Goal: Task Accomplishment & Management: Use online tool/utility

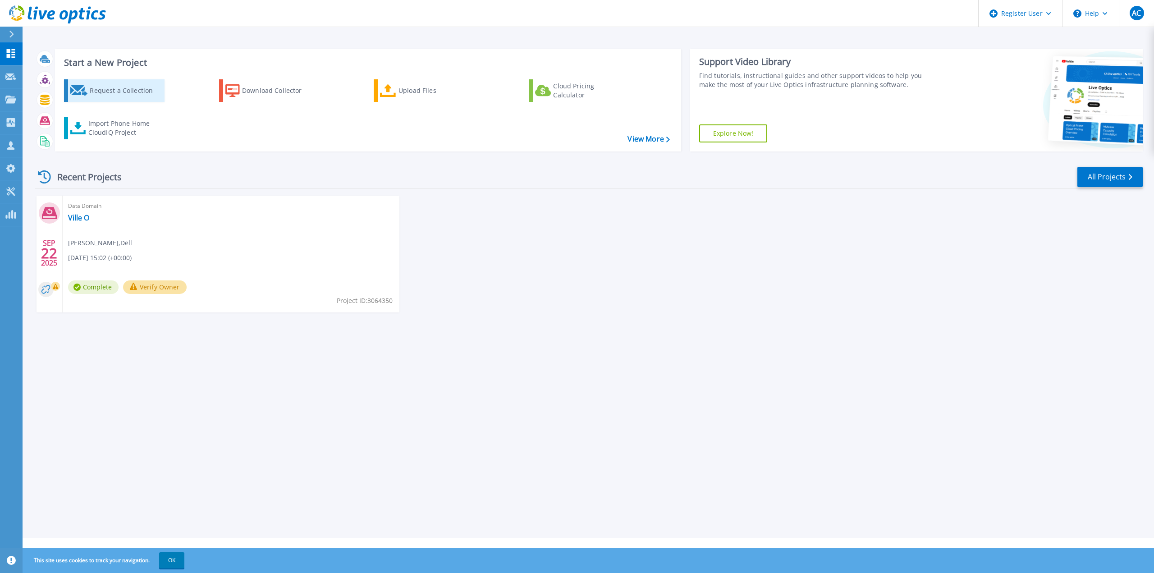
click at [115, 92] on div "Request a Collection" at bounding box center [126, 91] width 72 height 18
click at [5, 29] on button at bounding box center [11, 35] width 23 height 16
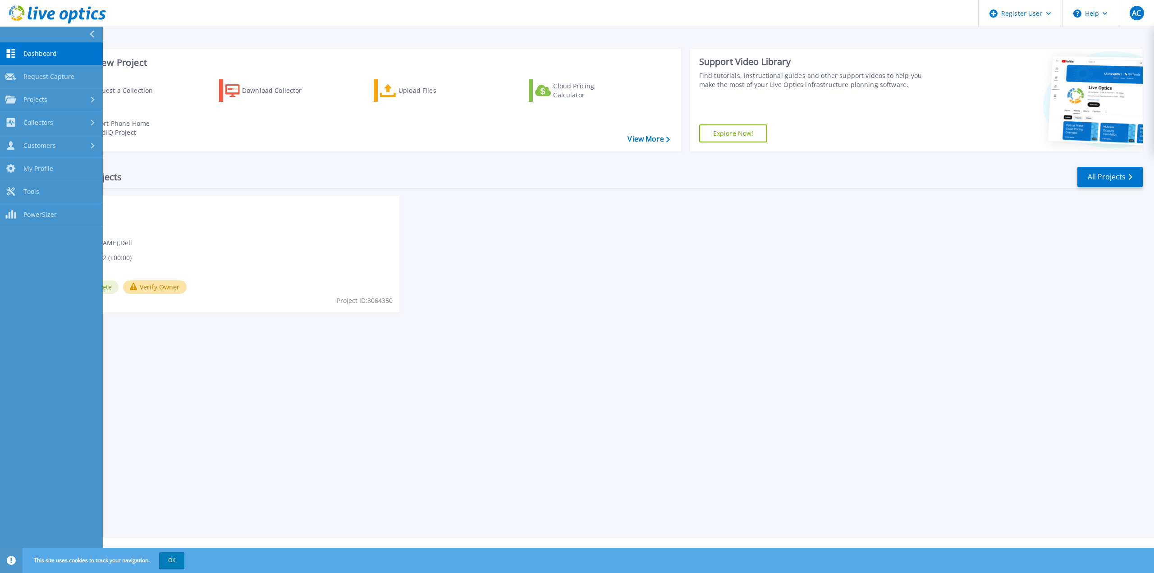
click at [90, 34] on icon at bounding box center [91, 34] width 5 height 7
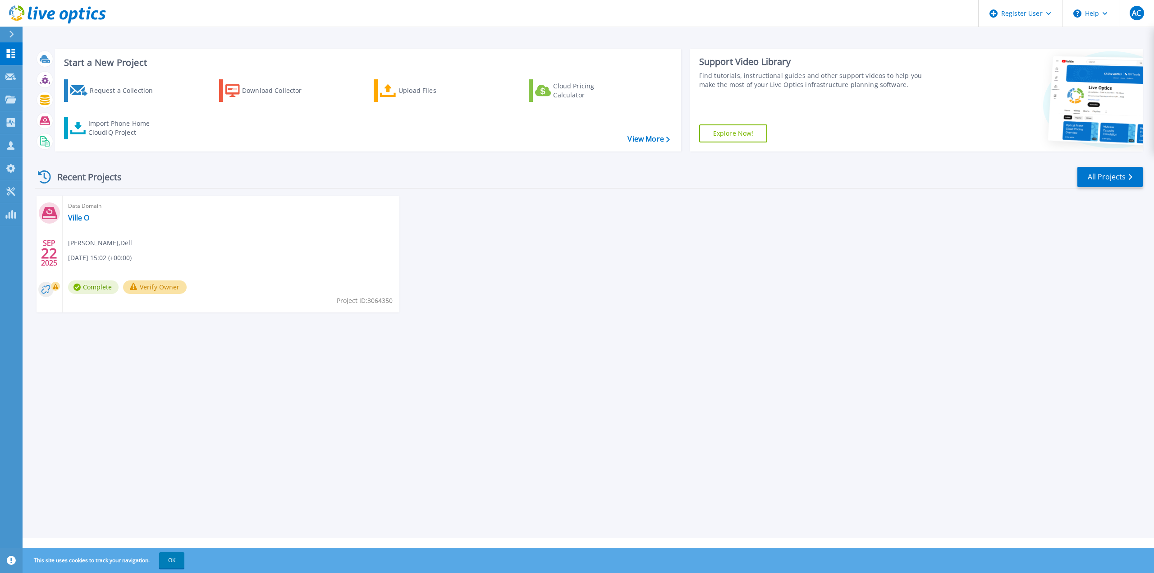
click at [15, 33] on div at bounding box center [15, 34] width 14 height 15
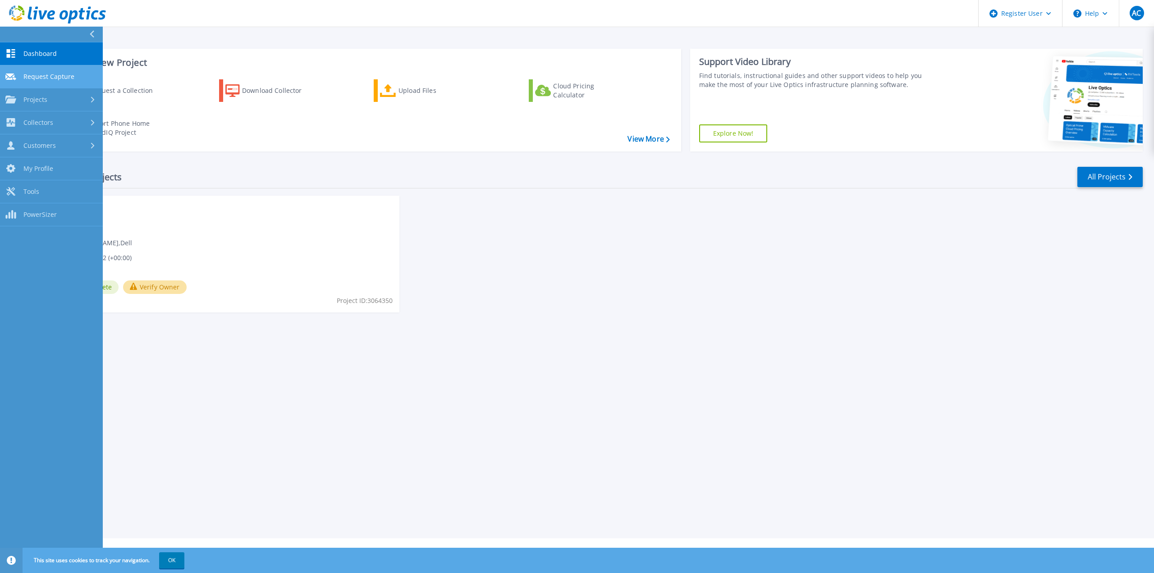
click at [64, 77] on span "Request Capture" at bounding box center [48, 77] width 51 height 8
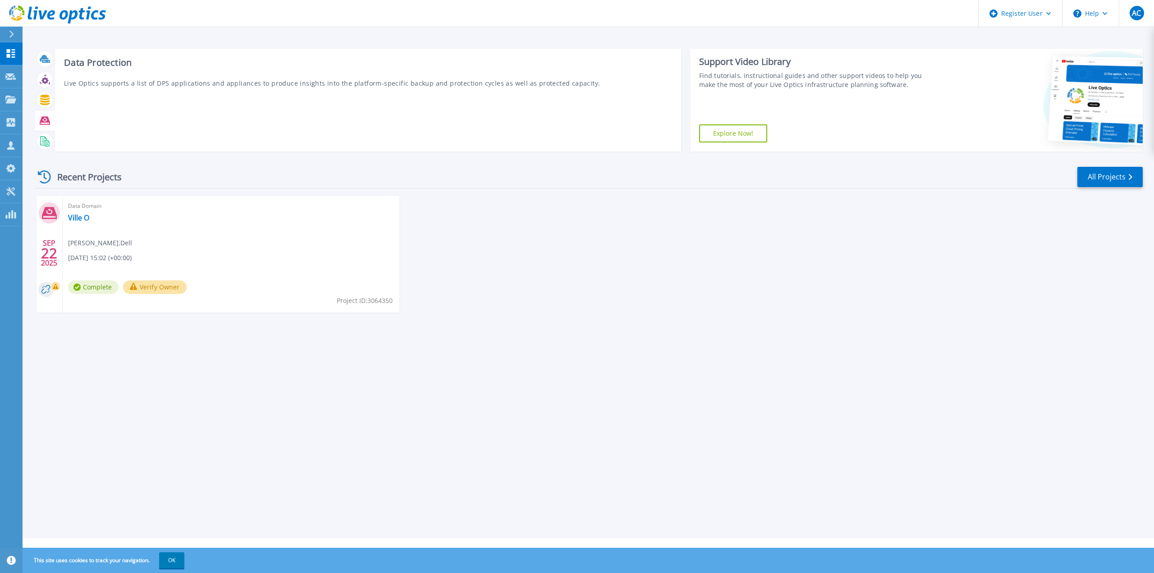
click at [45, 116] on icon at bounding box center [45, 120] width 10 height 10
click at [46, 120] on icon at bounding box center [45, 120] width 10 height 8
click at [10, 194] on icon at bounding box center [10, 191] width 9 height 9
click at [74, 218] on link "Ville O" at bounding box center [78, 217] width 21 height 9
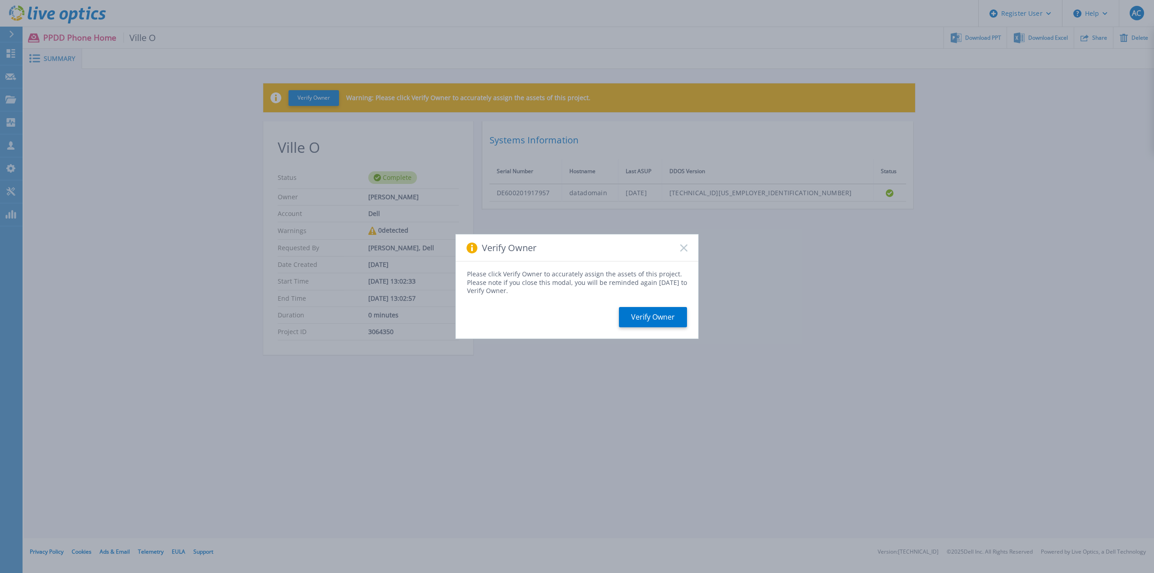
click at [685, 248] on icon at bounding box center [683, 247] width 7 height 7
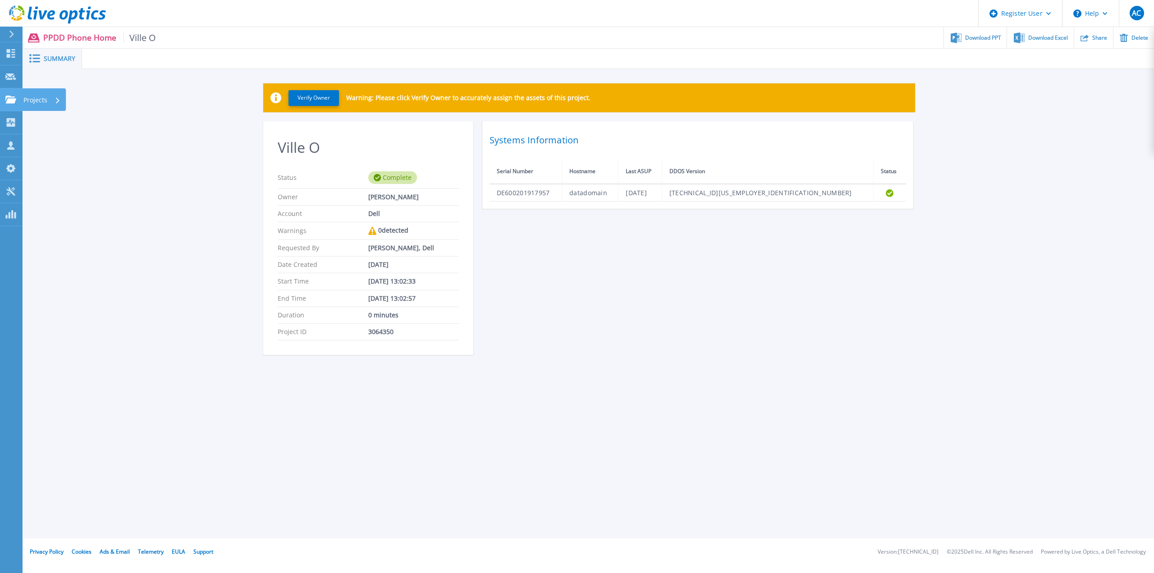
click at [9, 100] on icon at bounding box center [10, 100] width 11 height 8
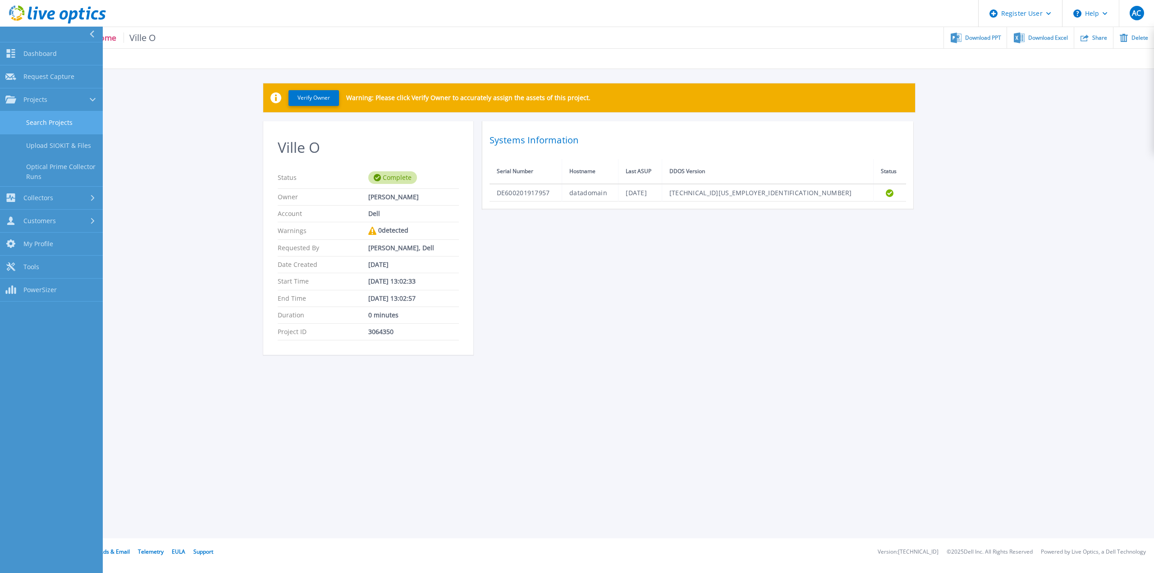
click at [60, 123] on link "Search Projects" at bounding box center [51, 122] width 103 height 23
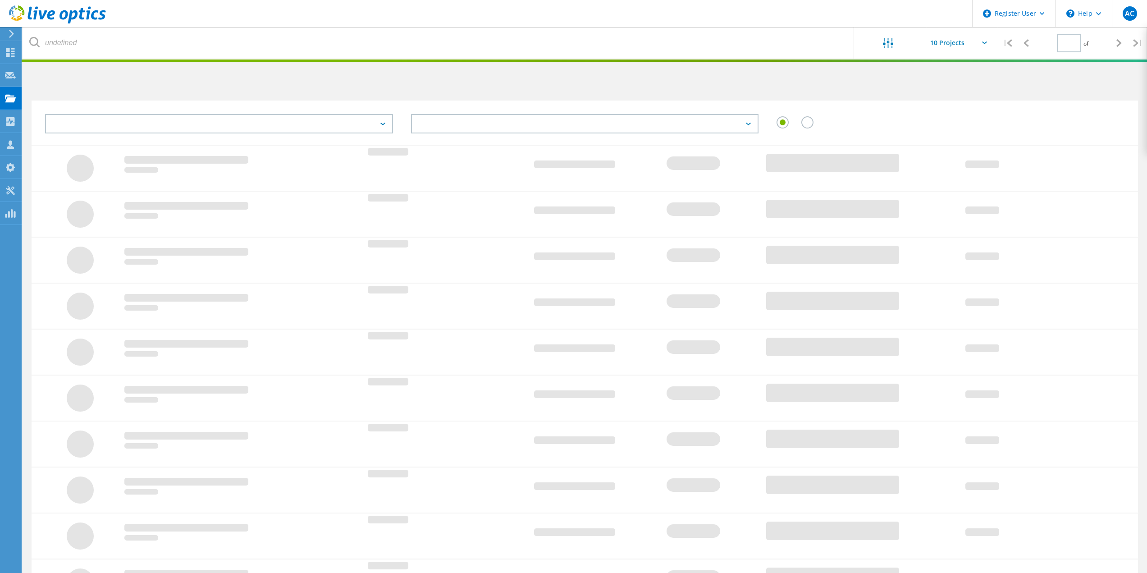
type input "1"
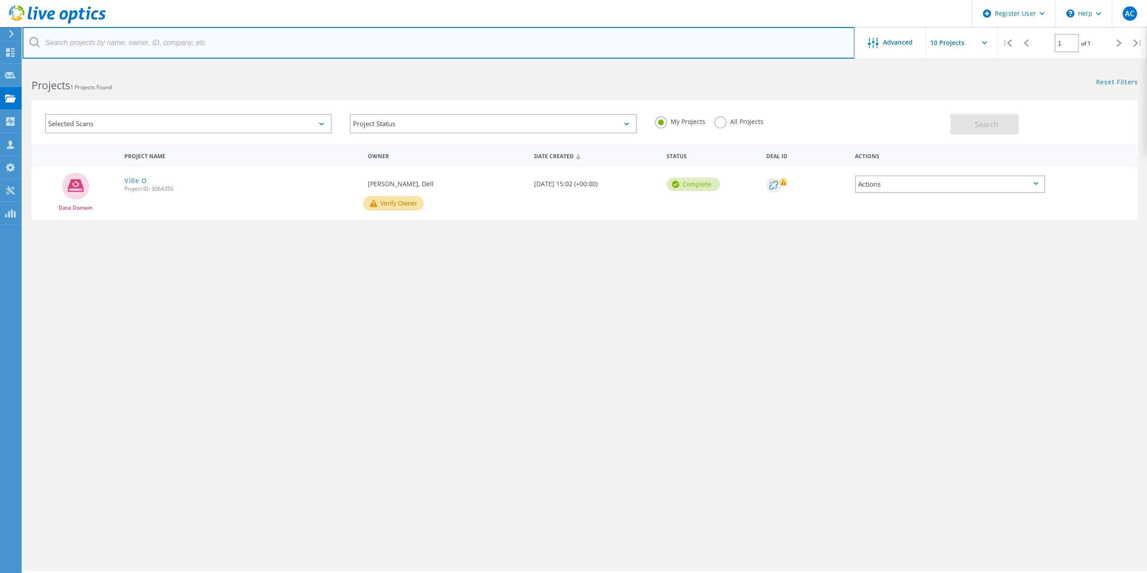
click at [123, 39] on input "text" at bounding box center [439, 43] width 832 height 32
click at [149, 43] on input "text" at bounding box center [439, 43] width 832 height 32
paste input "7TQCBW3"
type input "7TQCBW3"
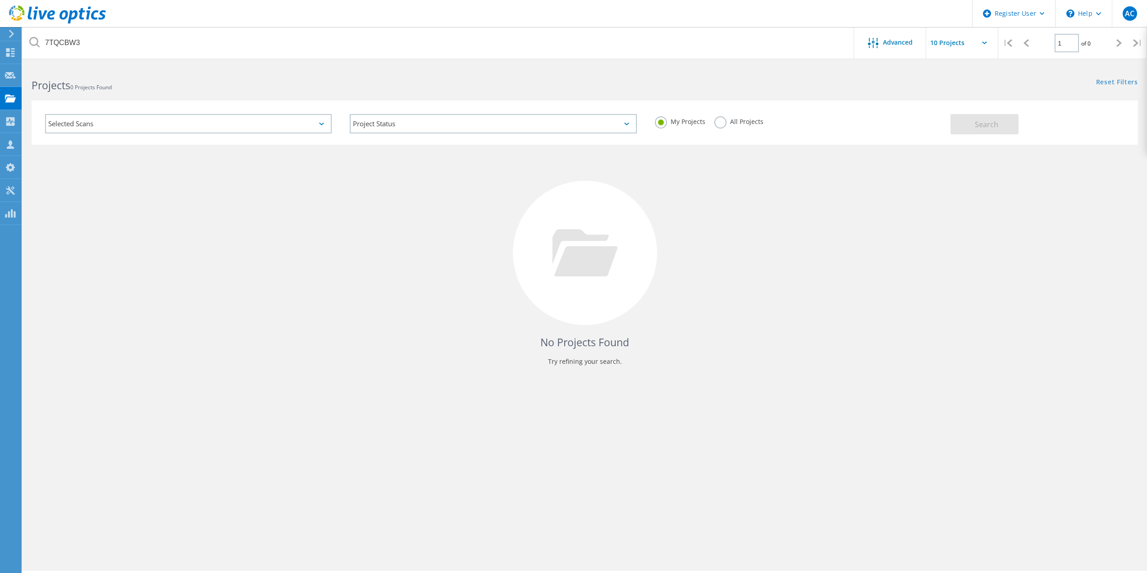
click at [8, 32] on icon at bounding box center [11, 34] width 7 height 8
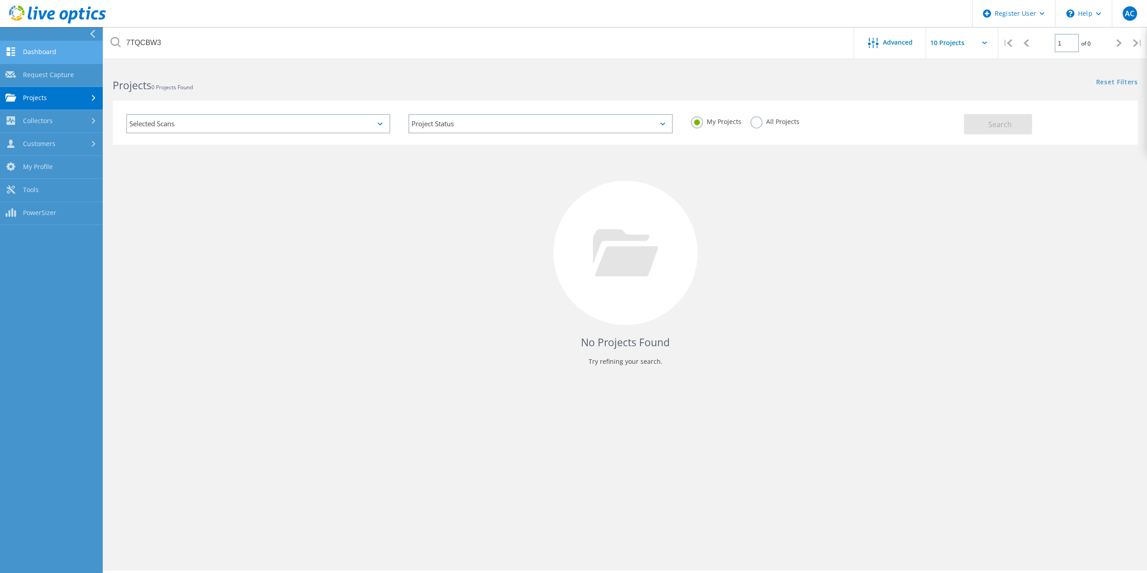
click at [39, 49] on link "Dashboard" at bounding box center [51, 52] width 103 height 23
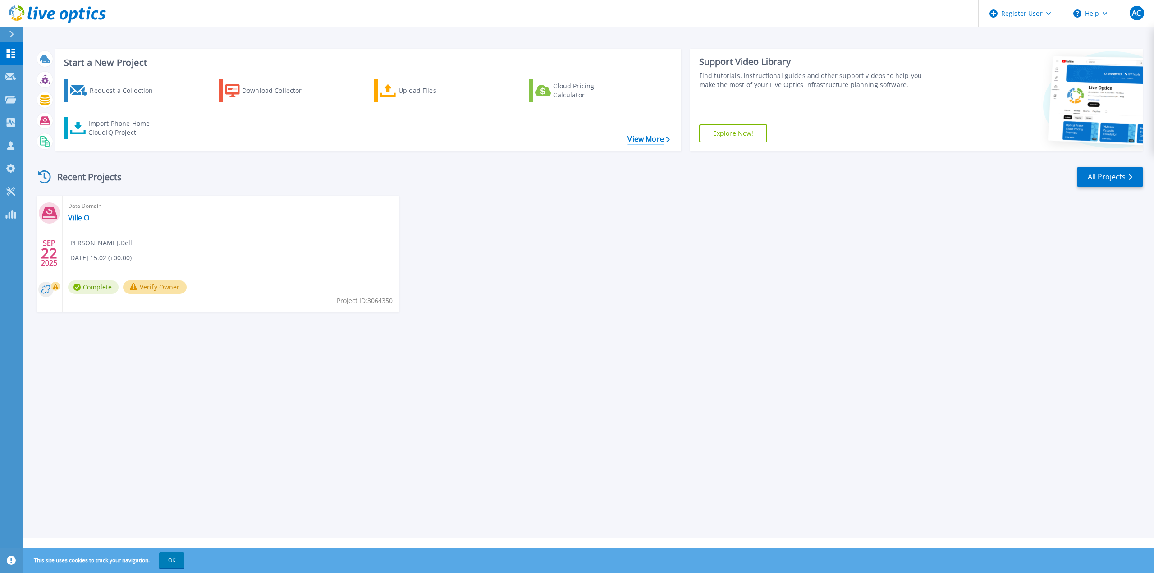
click at [659, 141] on link "View More" at bounding box center [649, 139] width 42 height 9
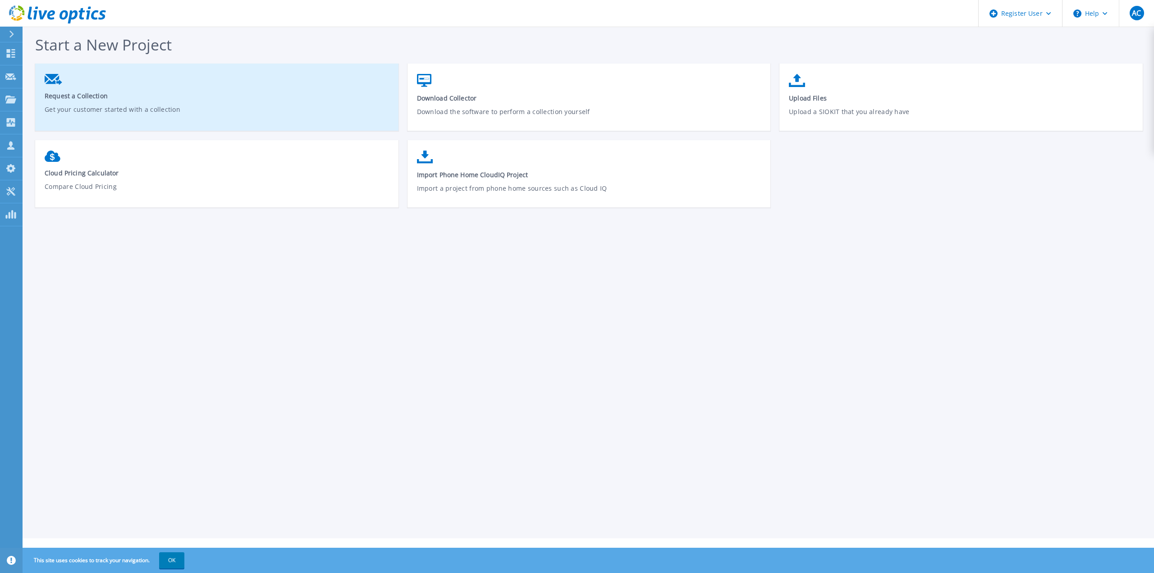
click at [110, 97] on span "Request a Collection" at bounding box center [217, 96] width 345 height 9
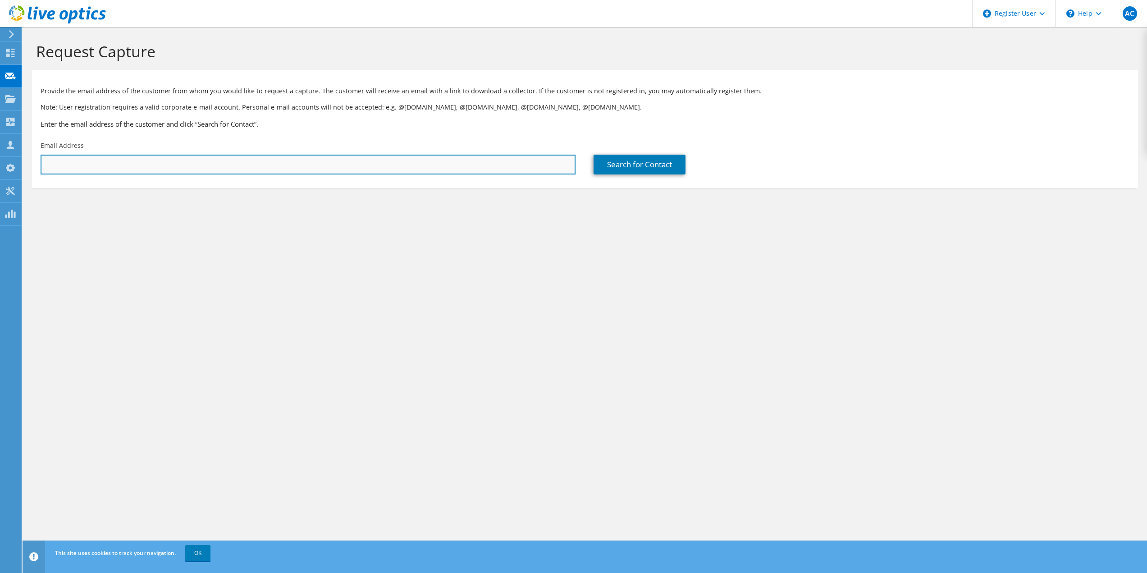
click at [79, 161] on input "text" at bounding box center [308, 165] width 535 height 20
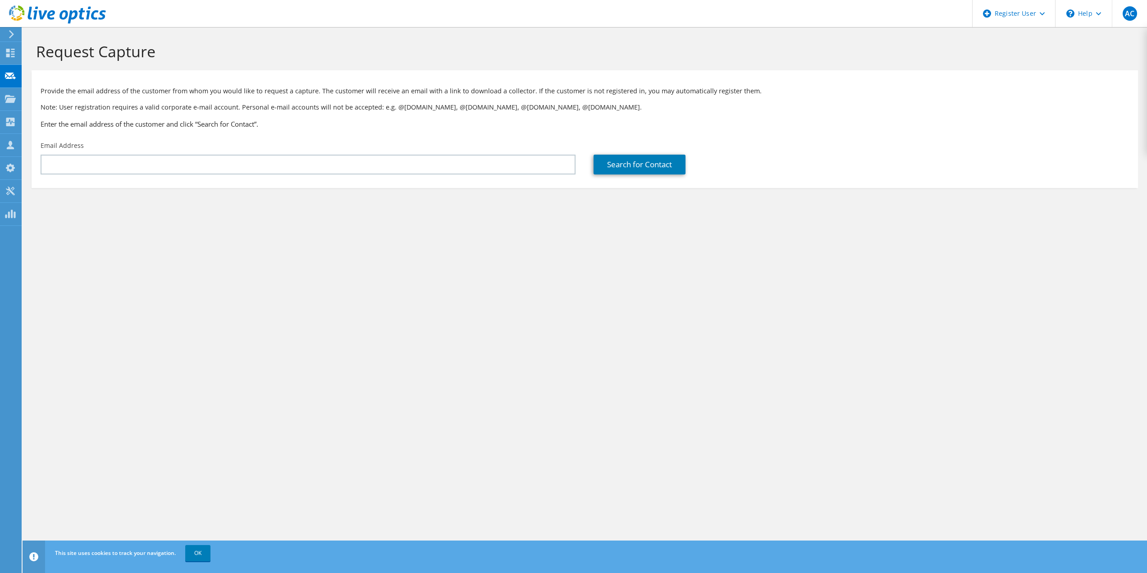
click at [41, 242] on div "Request Capture Provide the email address of the customer from whom you would l…" at bounding box center [585, 300] width 1125 height 546
click at [14, 15] on use at bounding box center [57, 14] width 97 height 18
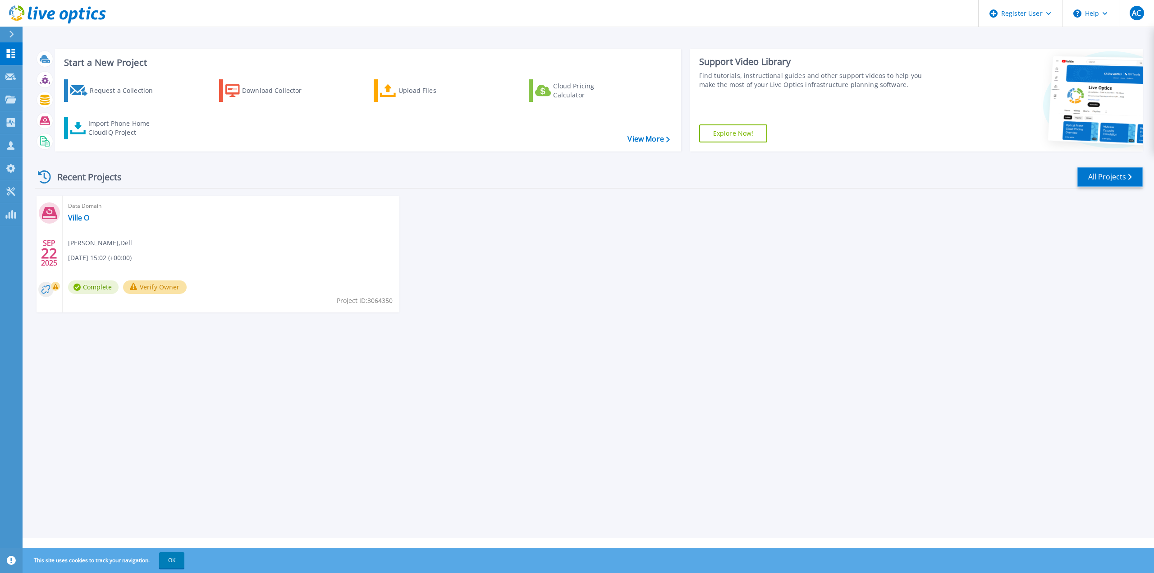
click at [1133, 173] on link "All Projects" at bounding box center [1110, 177] width 65 height 20
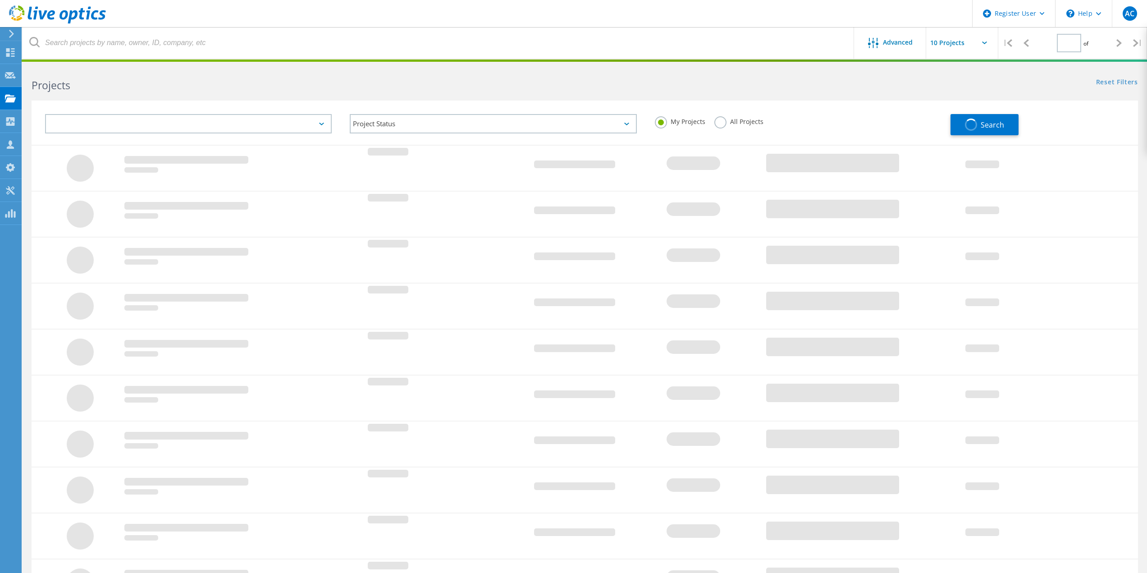
type input "1"
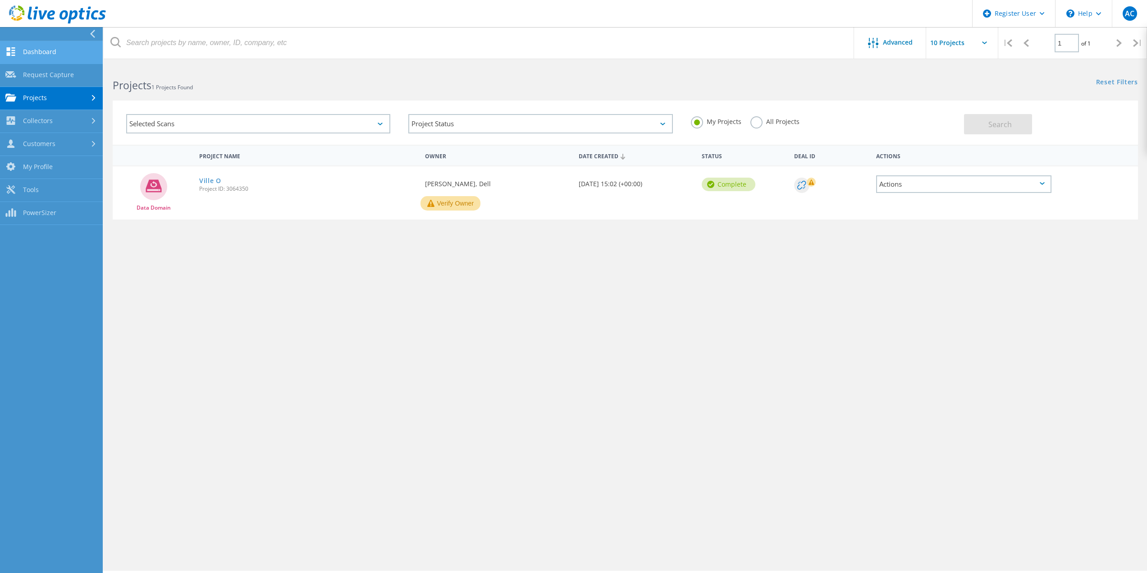
click at [65, 50] on link "Dashboard" at bounding box center [51, 52] width 103 height 23
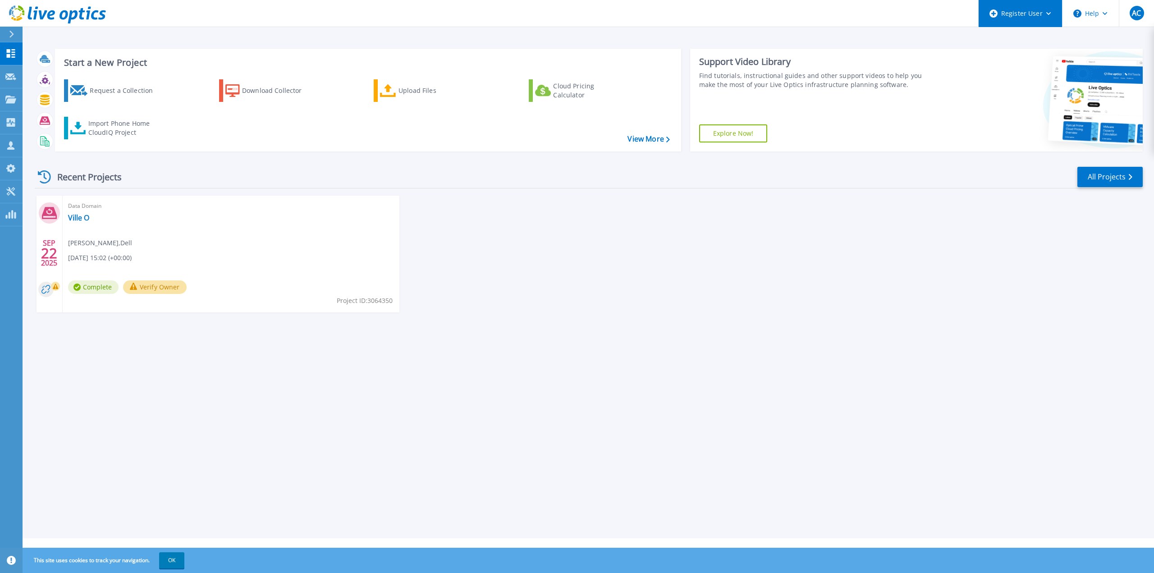
click at [1050, 16] on div "Register User" at bounding box center [1020, 13] width 83 height 27
click at [1051, 13] on div "Register User" at bounding box center [1020, 13] width 83 height 27
click at [569, 256] on div "SEP 22 2025 Data Domain Ville O Alena Coudert , Dell 09/22/2025, 15:02 (+00:00)…" at bounding box center [585, 263] width 1115 height 135
click at [642, 142] on link "View More" at bounding box center [649, 139] width 42 height 9
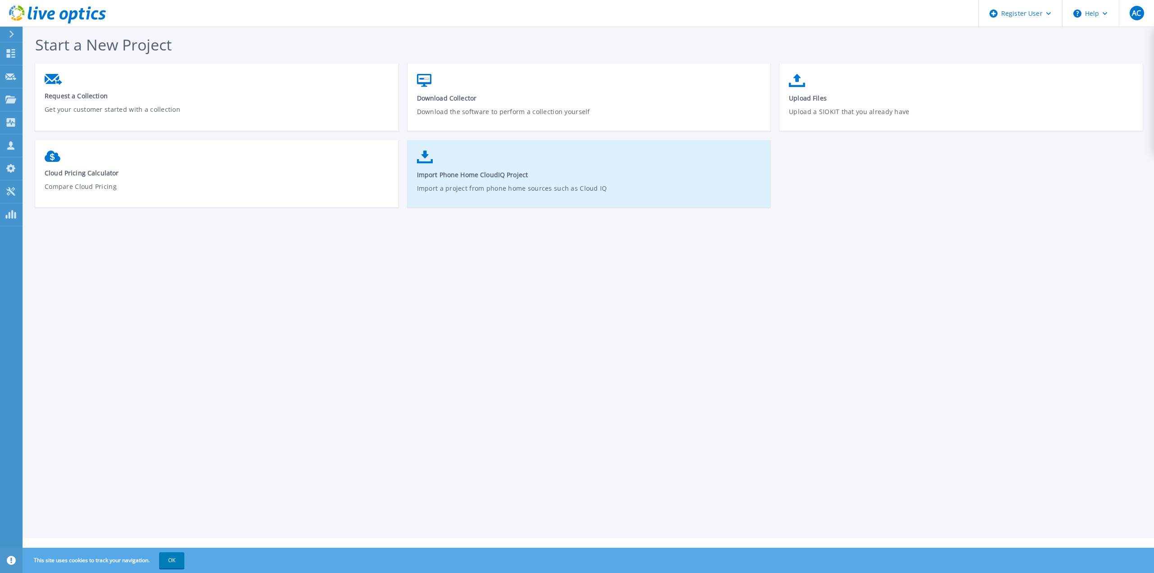
click at [485, 183] on p "Import a project from phone home sources such as Cloud IQ" at bounding box center [589, 193] width 345 height 21
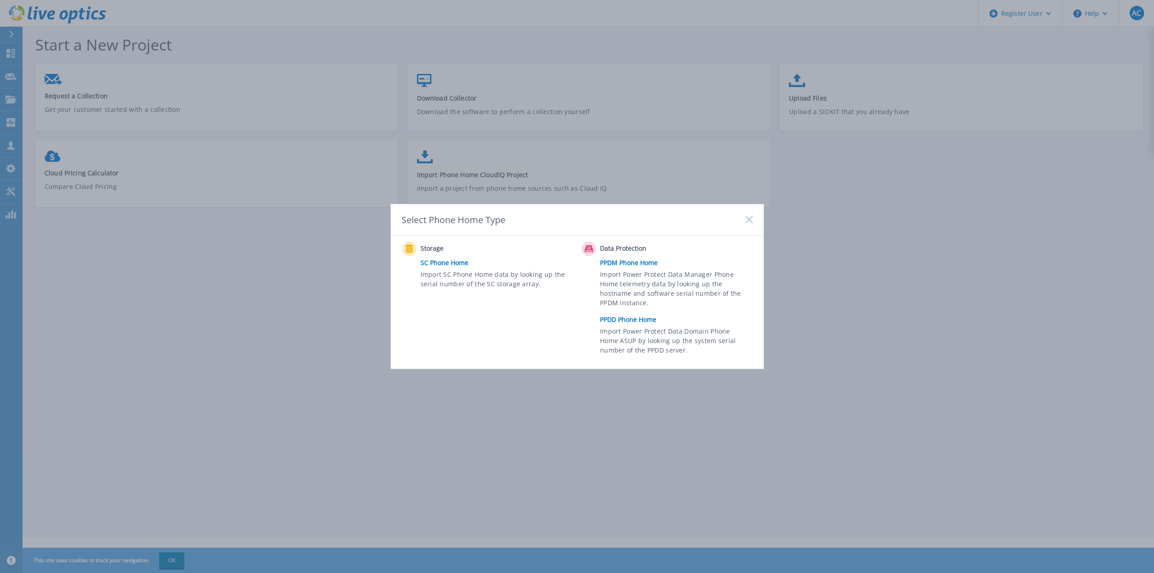
click at [637, 335] on span "Import Power Protect Data Domain Phone Home ASUP by looking up the system seria…" at bounding box center [675, 341] width 150 height 31
click at [582, 248] on icon at bounding box center [589, 249] width 14 height 14
click at [591, 248] on icon at bounding box center [589, 248] width 9 height 7
click at [635, 287] on span "Import Power Protect Data Manager Phone Home telemetry data by looking up the h…" at bounding box center [675, 290] width 150 height 41
drag, startPoint x: 635, startPoint y: 287, endPoint x: 639, endPoint y: 325, distance: 37.6
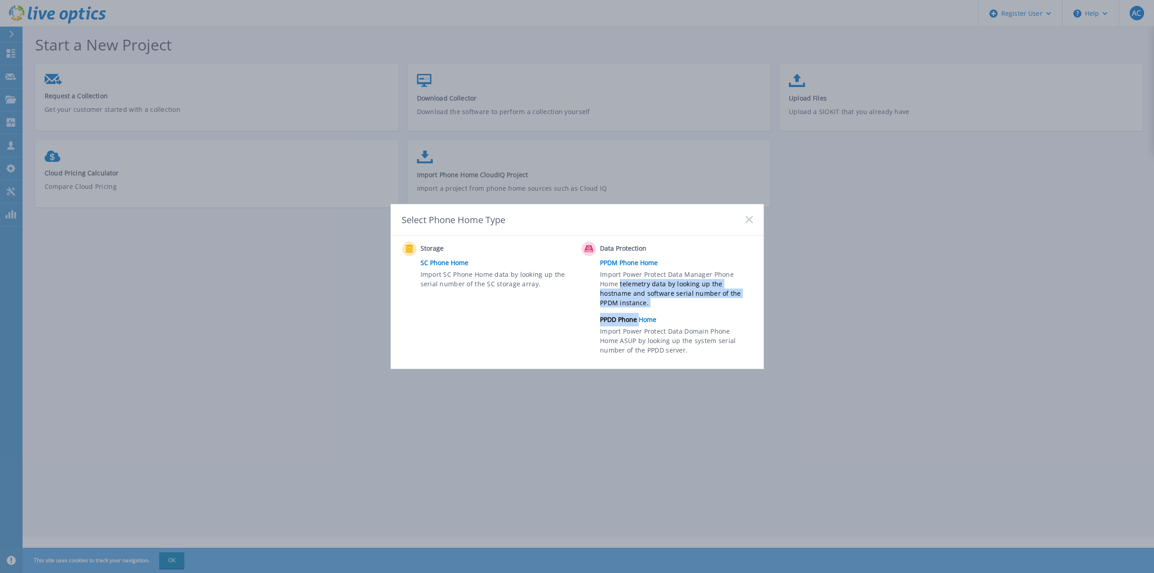
click at [639, 325] on div "Data Protection PPDM Phone Home Import Power Protect Data Manager Phone Home te…" at bounding box center [669, 301] width 175 height 118
click at [639, 325] on link "PPDD Phone Home" at bounding box center [678, 320] width 157 height 14
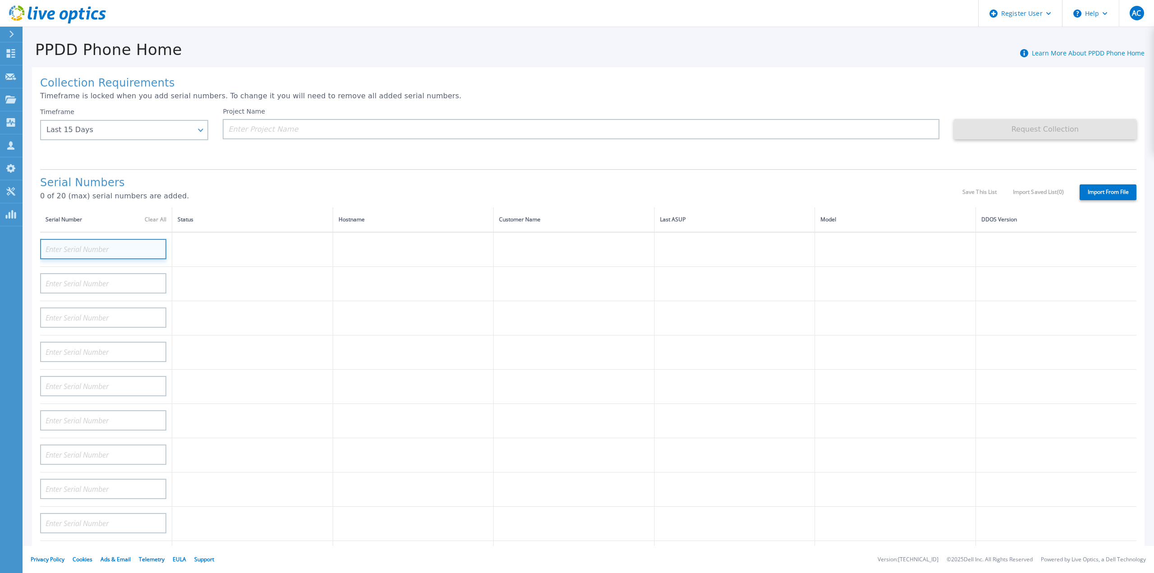
click at [140, 242] on input at bounding box center [103, 249] width 126 height 20
paste input "7TQCBW3"
type input "7TQCBW3"
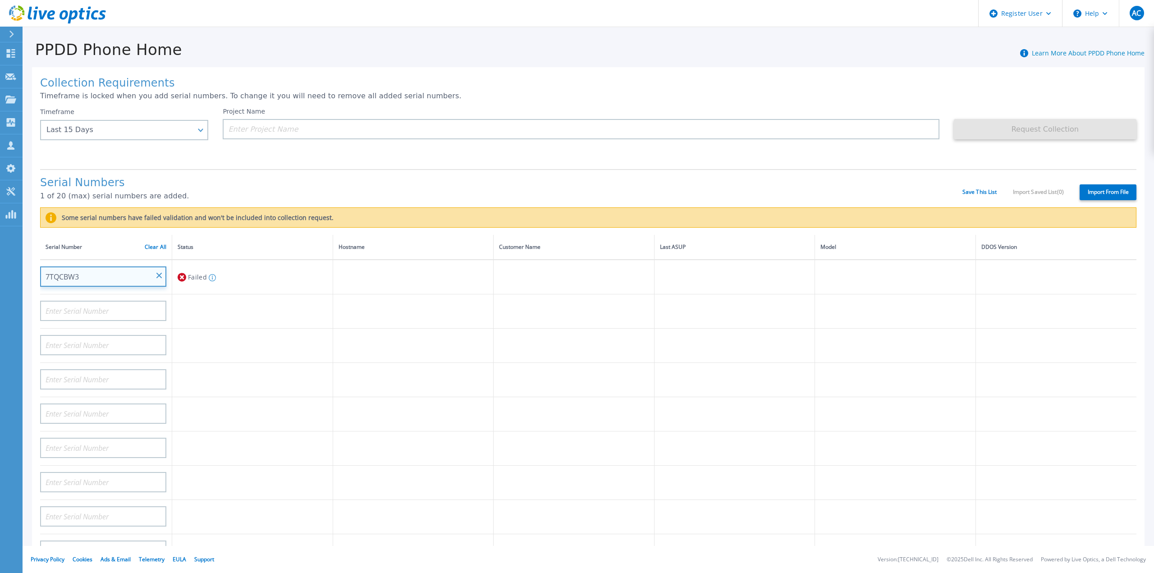
click at [126, 266] on input "7TQCBW3" at bounding box center [103, 276] width 126 height 20
click at [122, 266] on input "7TQCBW3" at bounding box center [103, 276] width 126 height 20
click at [165, 267] on input "7TQCBW3" at bounding box center [103, 276] width 126 height 20
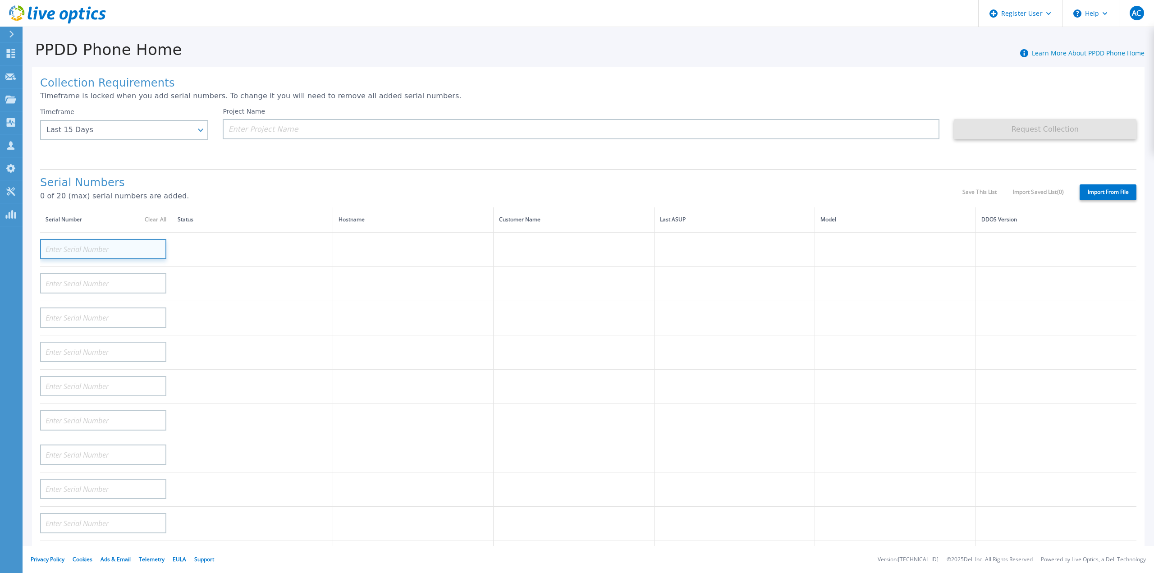
click at [98, 242] on input at bounding box center [103, 249] width 126 height 20
paste input "CRK00230413291"
type input "CRK00230413291"
click at [799, 192] on p "0 of 20 (max) serial numbers are added." at bounding box center [501, 196] width 922 height 8
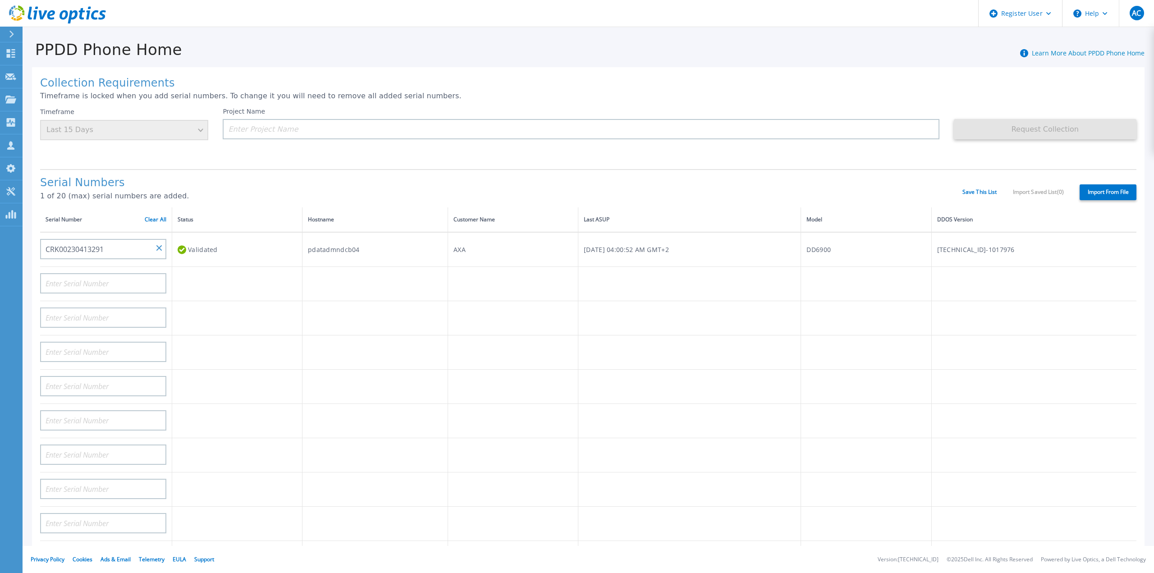
click at [192, 245] on div "Validated" at bounding box center [237, 249] width 119 height 17
click at [329, 247] on td "pdatadmndcb04" at bounding box center [376, 249] width 146 height 35
click at [477, 250] on td "AXA" at bounding box center [513, 249] width 130 height 35
click at [593, 248] on td "[DATE] 04:00:52 AM GMT+2" at bounding box center [689, 249] width 223 height 35
click at [892, 241] on td "DD6900" at bounding box center [866, 249] width 130 height 35
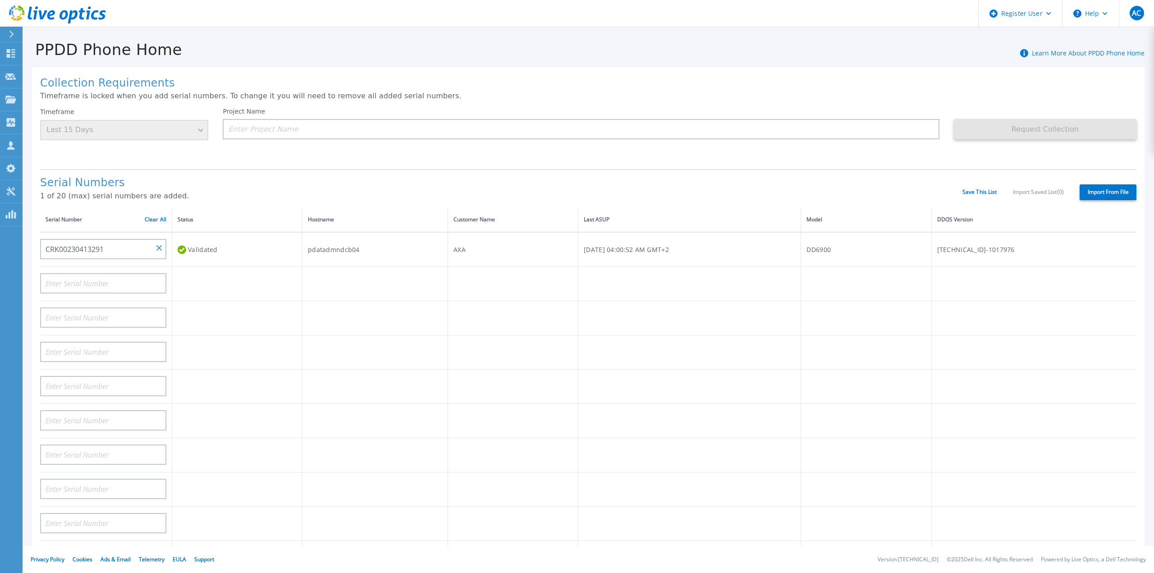
click at [1043, 248] on td "7.7.4.0-1017976" at bounding box center [1033, 249] width 205 height 35
click at [11, 124] on icon at bounding box center [10, 122] width 11 height 9
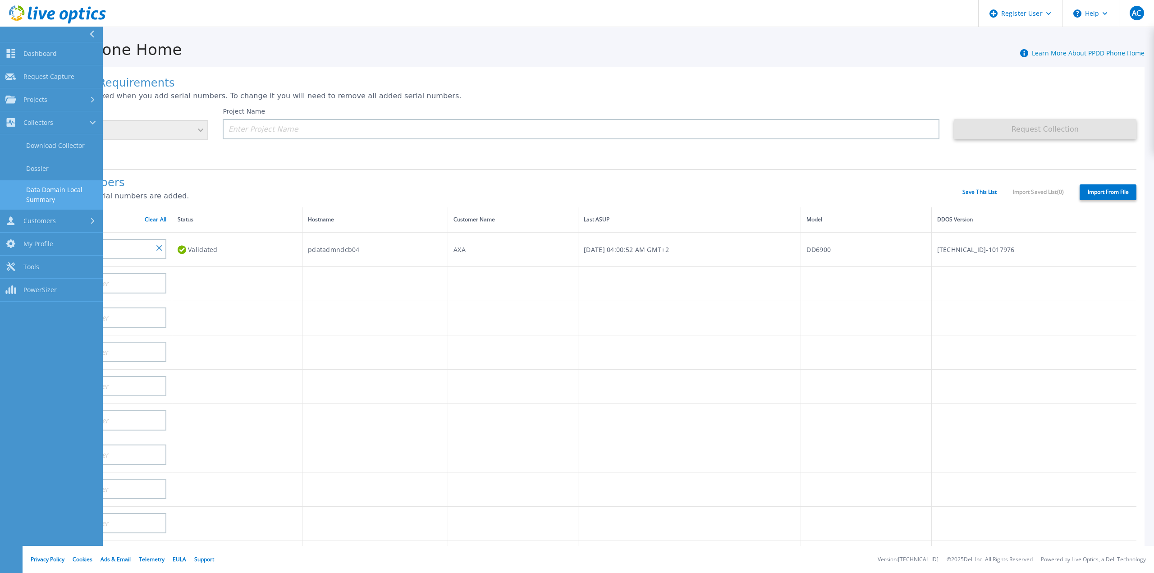
click at [50, 199] on link "Data Domain Local Summary" at bounding box center [51, 194] width 103 height 29
click at [56, 192] on link "Data Domain Local Summary" at bounding box center [51, 194] width 103 height 29
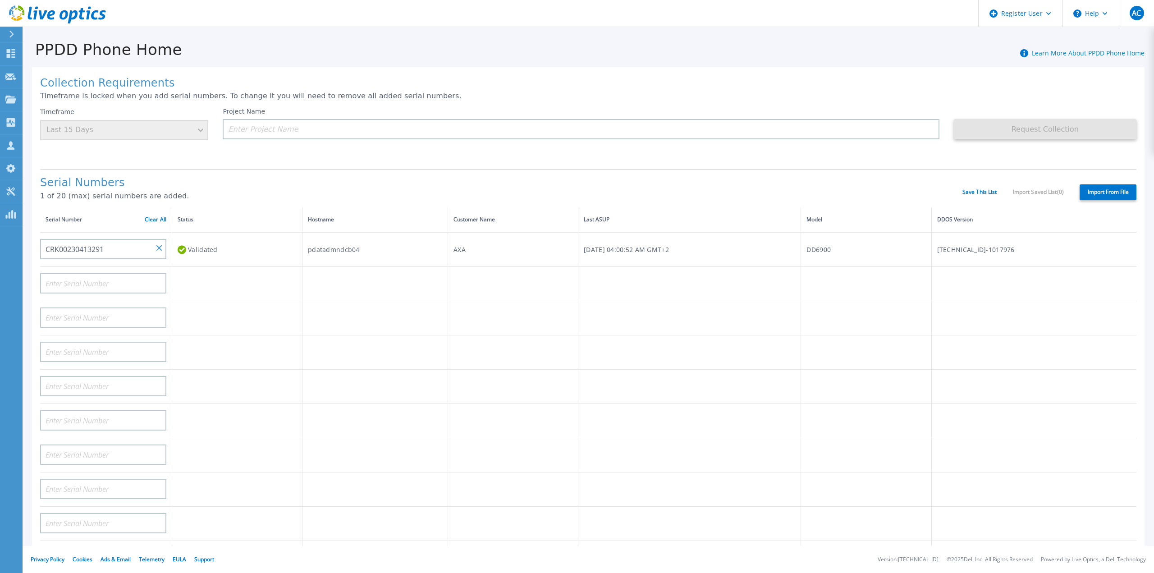
click at [519, 192] on p "1 of 20 (max) serial numbers are added." at bounding box center [501, 196] width 922 height 8
click at [51, 125] on p "Collectors" at bounding box center [38, 122] width 30 height 23
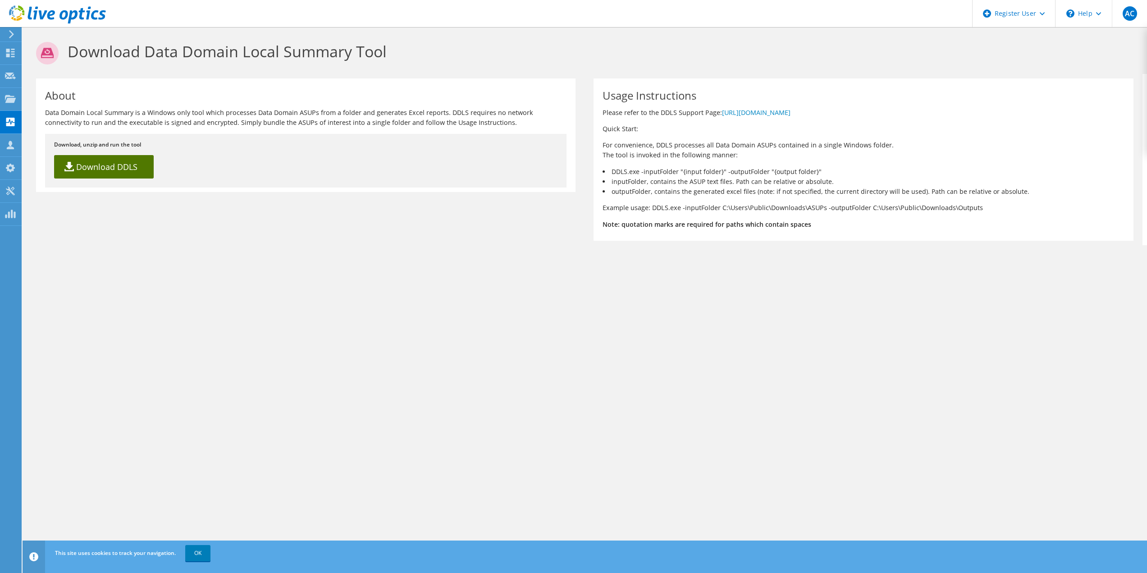
click at [97, 167] on link "Download DDLS" at bounding box center [104, 166] width 100 height 23
click at [9, 191] on use at bounding box center [10, 191] width 9 height 9
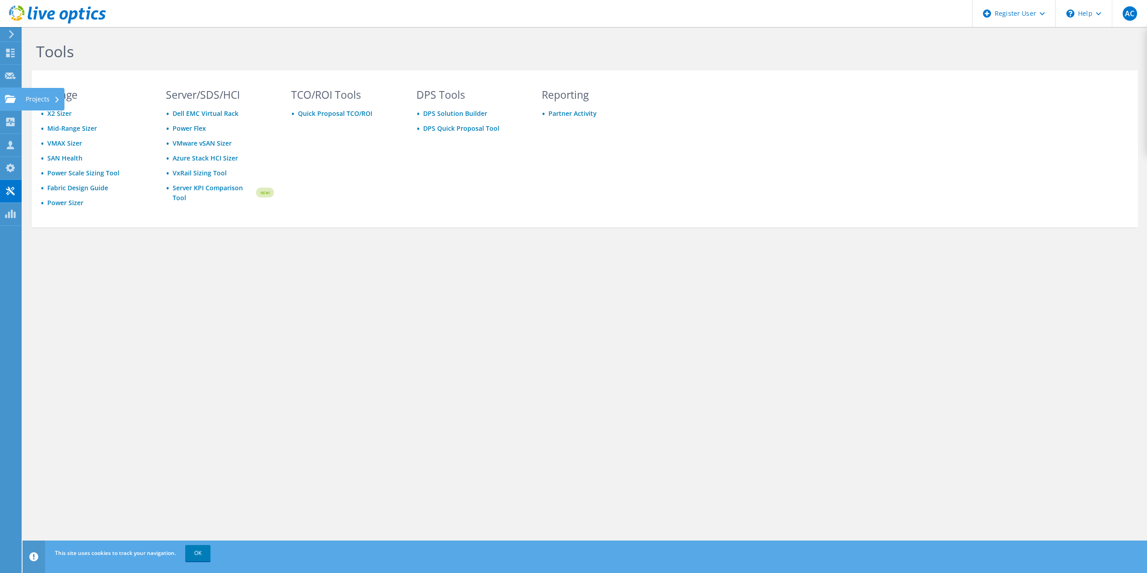
click at [15, 97] on icon at bounding box center [10, 99] width 11 height 9
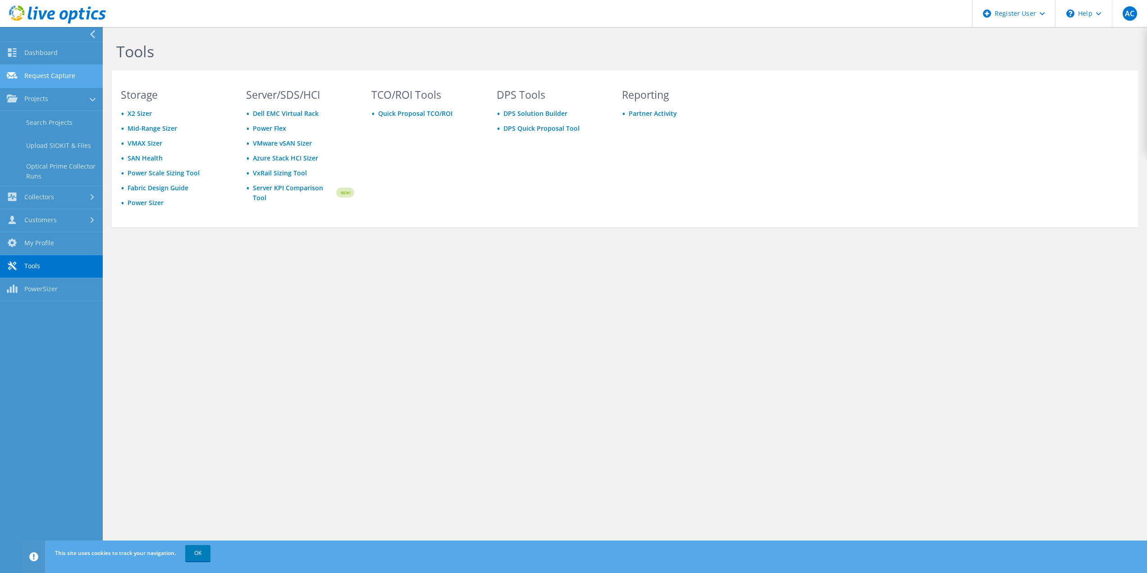
click at [41, 73] on link "Request Capture" at bounding box center [51, 76] width 103 height 23
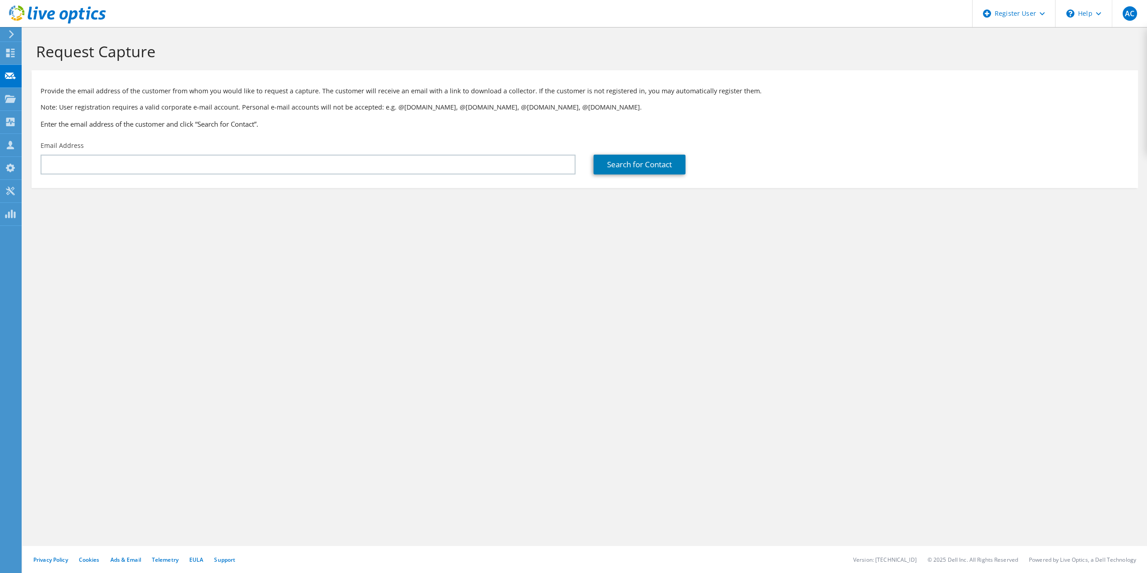
click at [54, 49] on h1 "Request Capture" at bounding box center [582, 51] width 1093 height 19
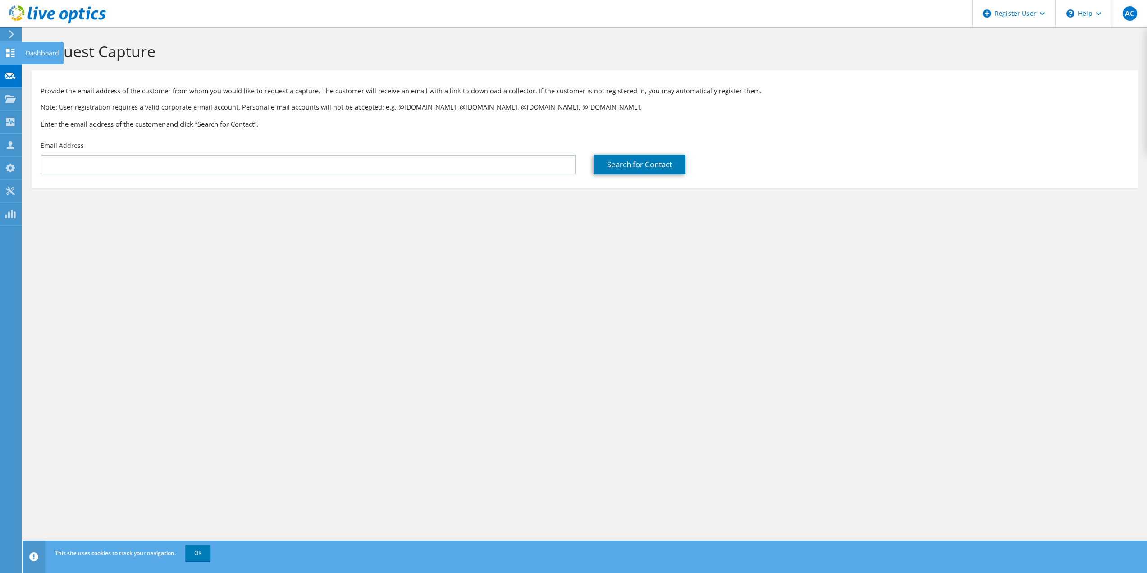
click at [9, 51] on use at bounding box center [10, 53] width 9 height 9
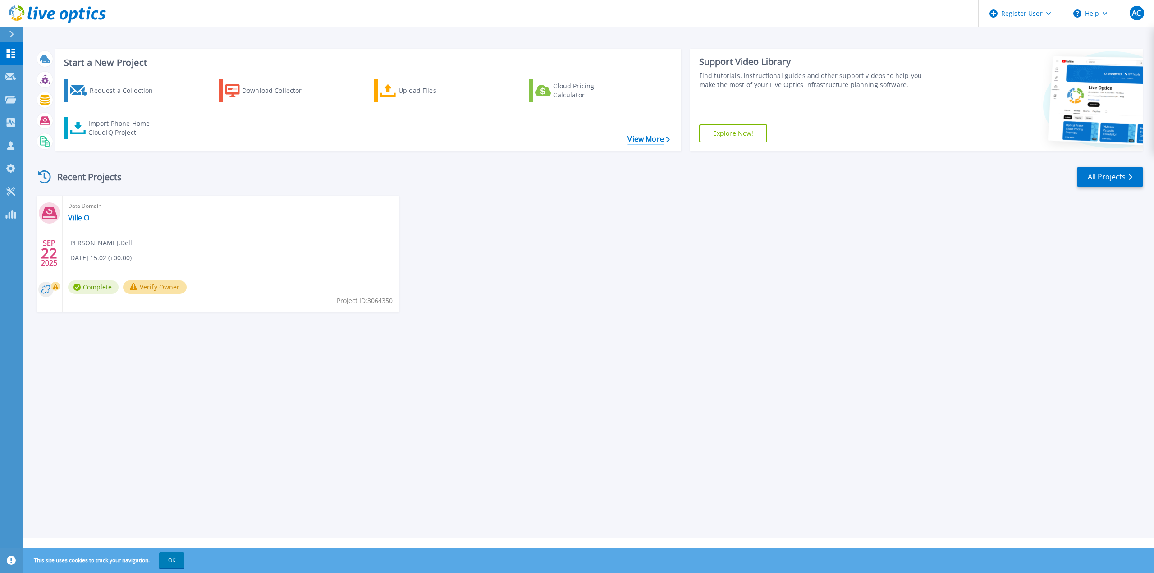
click at [658, 139] on link "View More" at bounding box center [649, 139] width 42 height 9
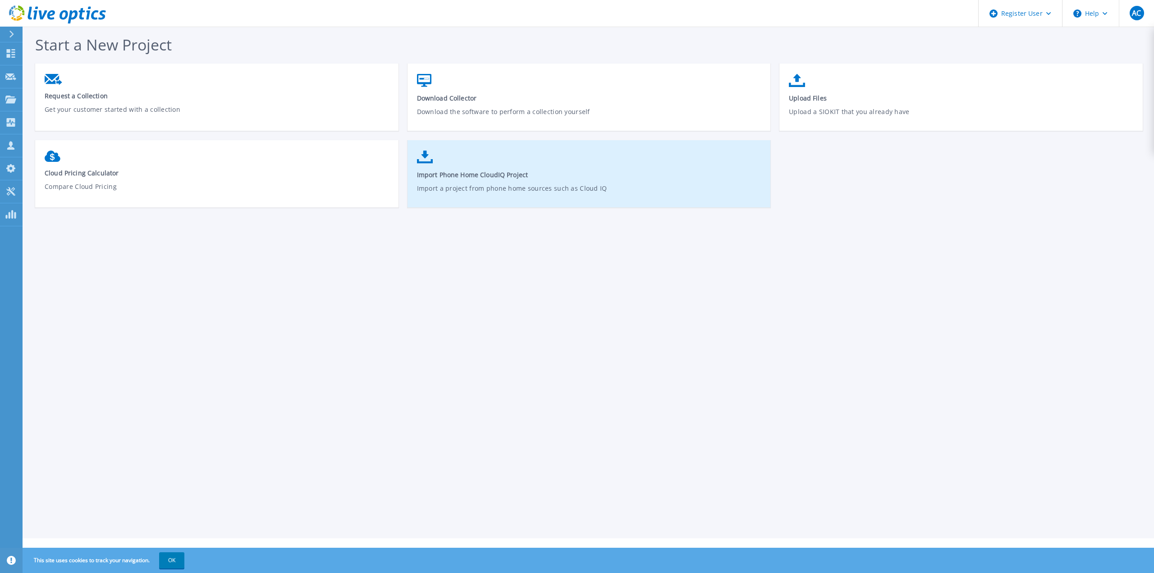
click at [496, 170] on span "Import Phone Home CloudIQ Project" at bounding box center [589, 174] width 345 height 9
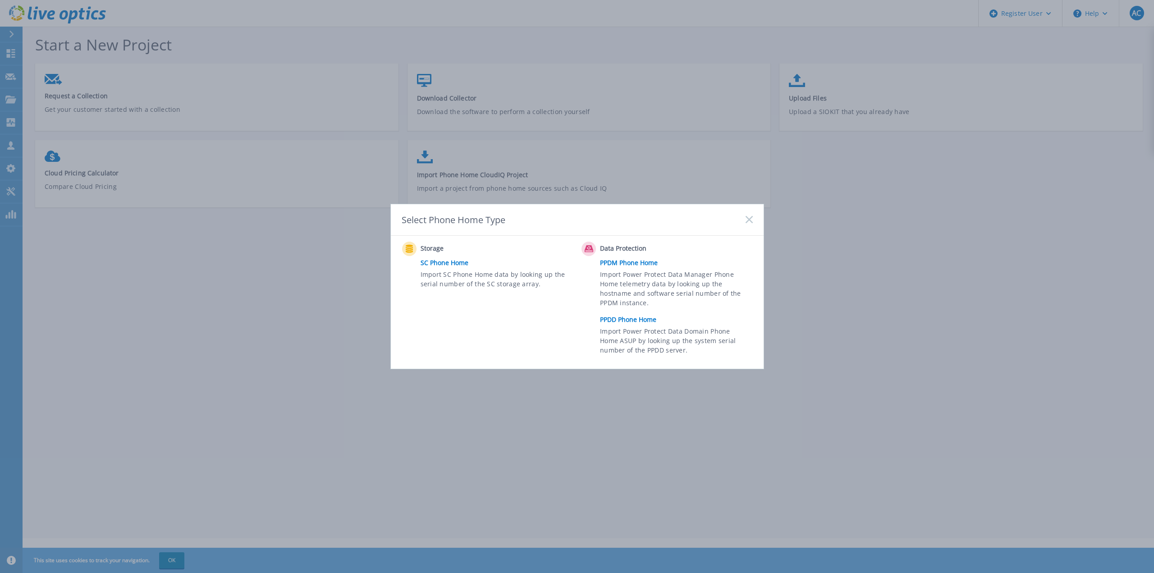
click at [628, 321] on link "PPDD Phone Home" at bounding box center [678, 320] width 157 height 14
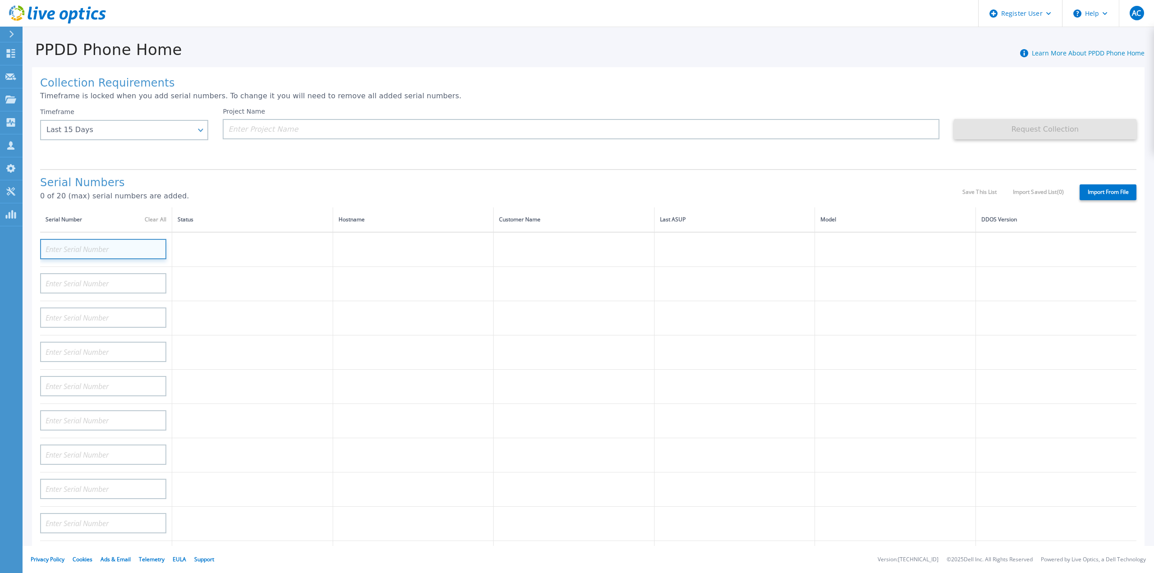
click at [133, 243] on input at bounding box center [103, 249] width 126 height 20
paste input "CRK00230413291"
type input "CRK00230413291"
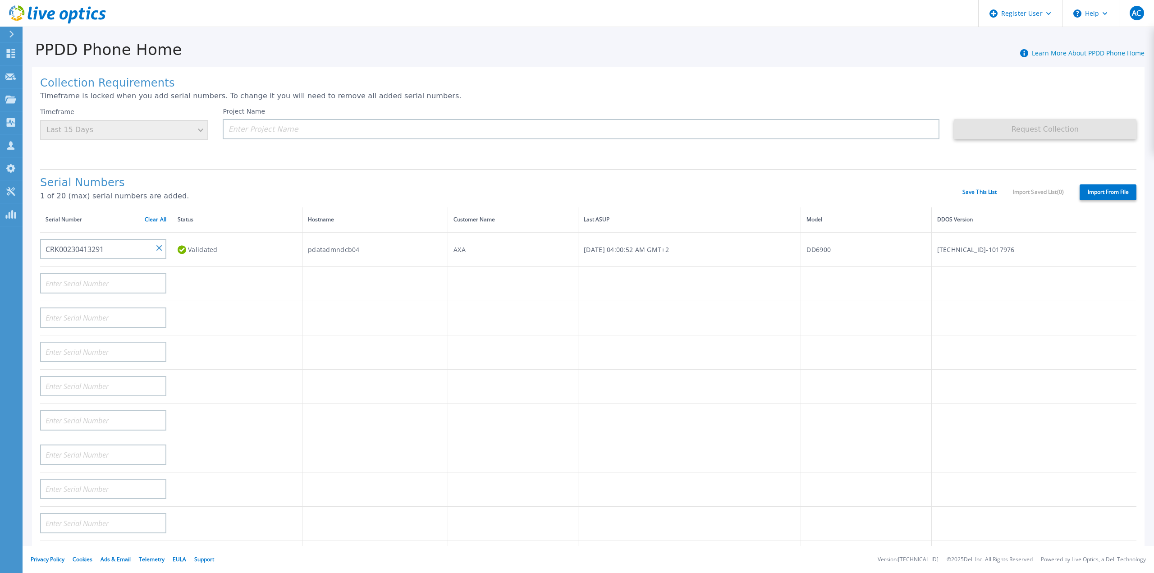
click at [1103, 188] on label "Import From File" at bounding box center [1108, 192] width 57 height 16
click at [0, 0] on input "Import From File" at bounding box center [0, 0] width 0 height 0
click at [986, 189] on link "Save This List" at bounding box center [980, 192] width 35 height 6
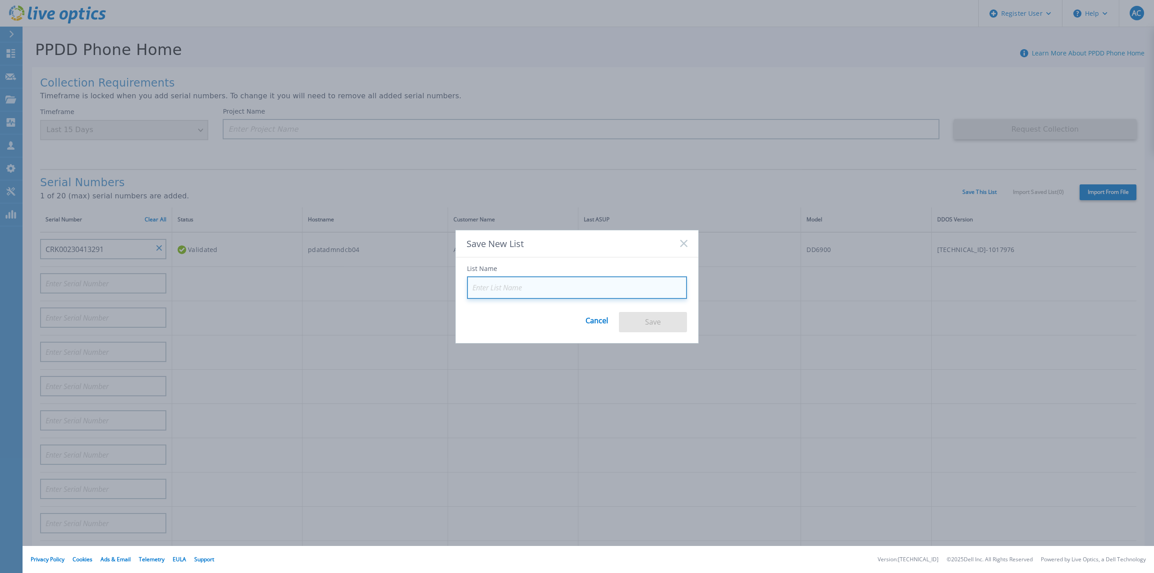
click at [526, 290] on input at bounding box center [577, 287] width 220 height 23
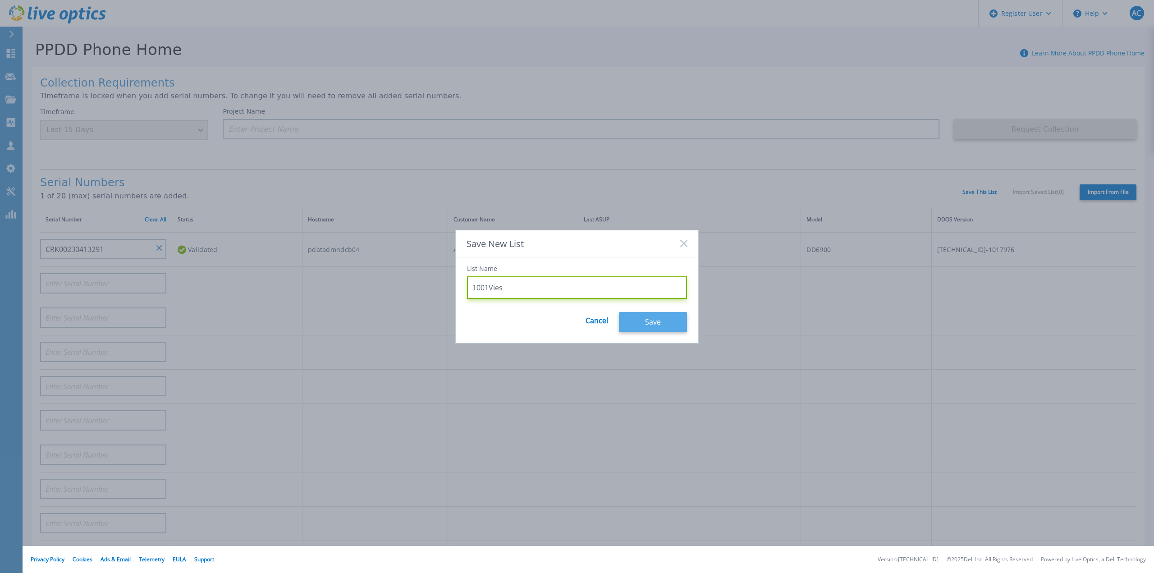
type input "1001Vies"
click at [648, 328] on button "Save" at bounding box center [653, 322] width 68 height 20
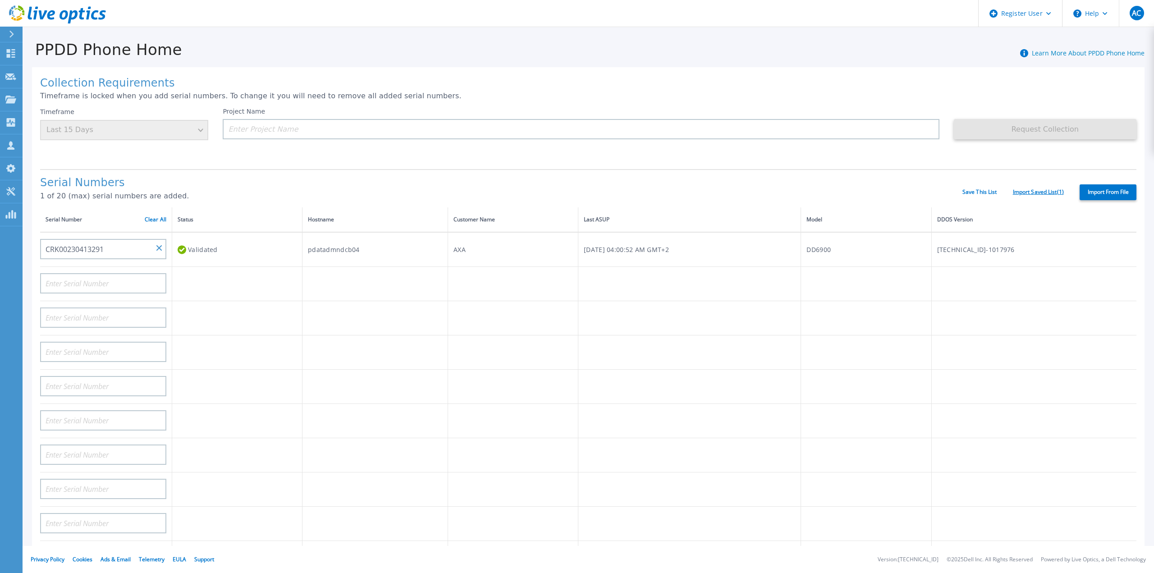
click at [1036, 189] on link "Import Saved List ( 1 )" at bounding box center [1038, 192] width 51 height 6
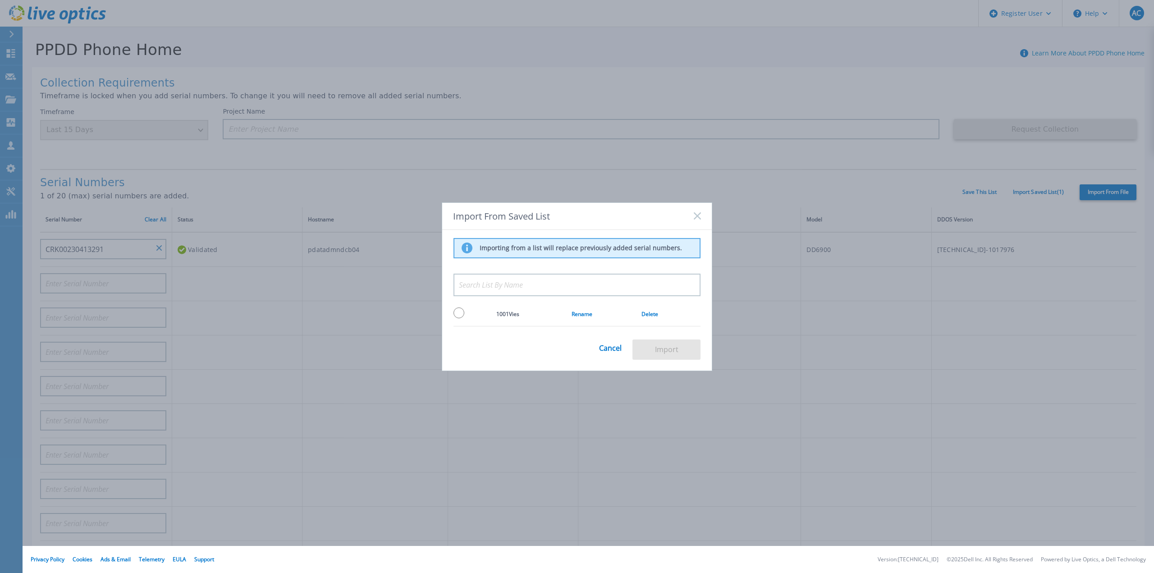
click at [457, 311] on input "radio" at bounding box center [459, 312] width 11 height 11
radio input "true"
click at [660, 347] on button "Import" at bounding box center [667, 349] width 68 height 20
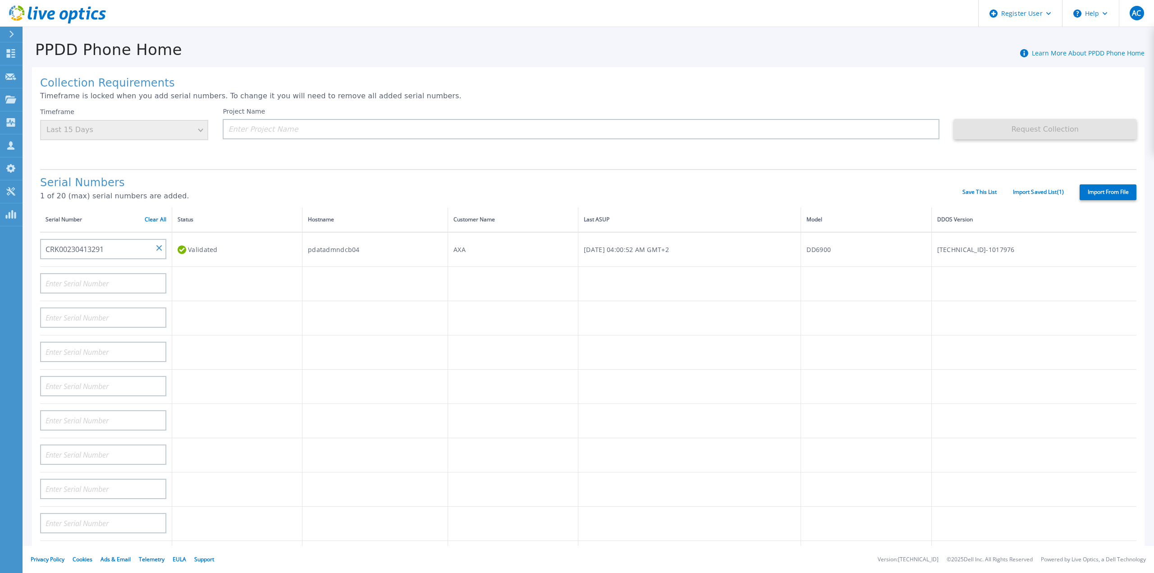
type input "CRK00230413291"
click at [204, 243] on div "Validated" at bounding box center [237, 249] width 119 height 17
click at [126, 279] on input at bounding box center [103, 283] width 126 height 20
paste input "CRK00230413290"
type input "CRK00230413290"
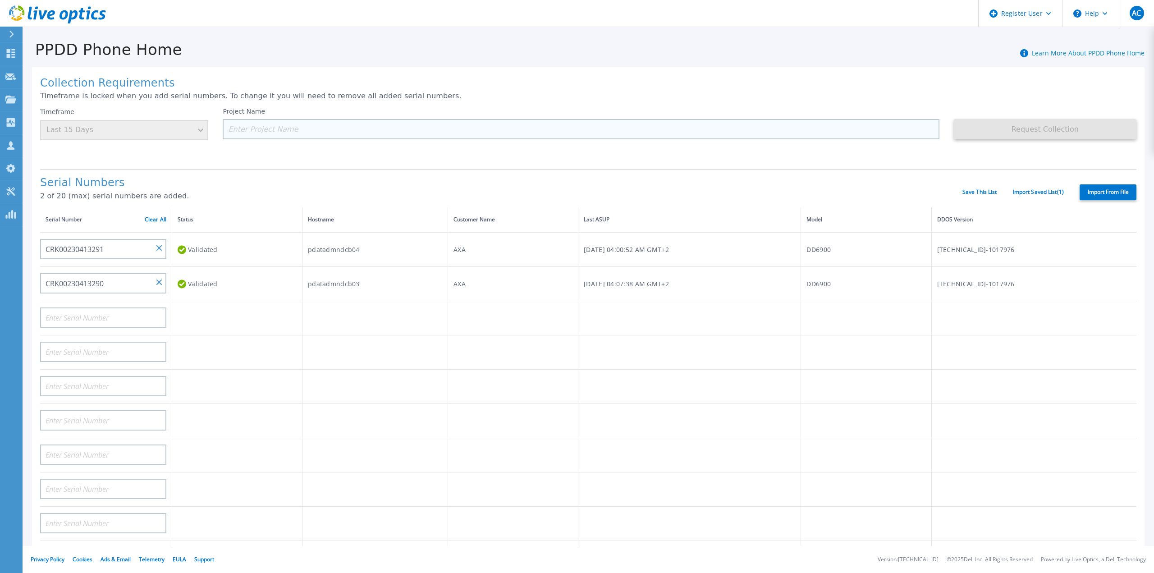
click at [285, 125] on input at bounding box center [581, 129] width 716 height 20
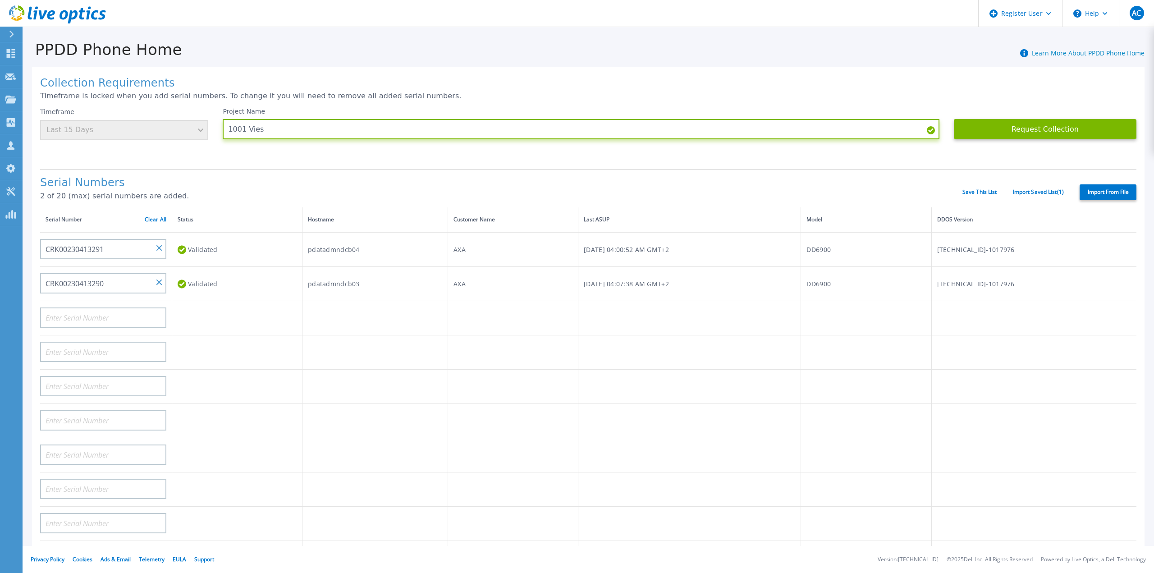
type input "1001 Vies"
click at [906, 169] on div "Serial Numbers 2 of 20 (max) serial numbers are added. Save This List Import Sa…" at bounding box center [588, 188] width 1096 height 38
click at [200, 136] on div "Timeframe Last 15 Days" at bounding box center [124, 124] width 168 height 32
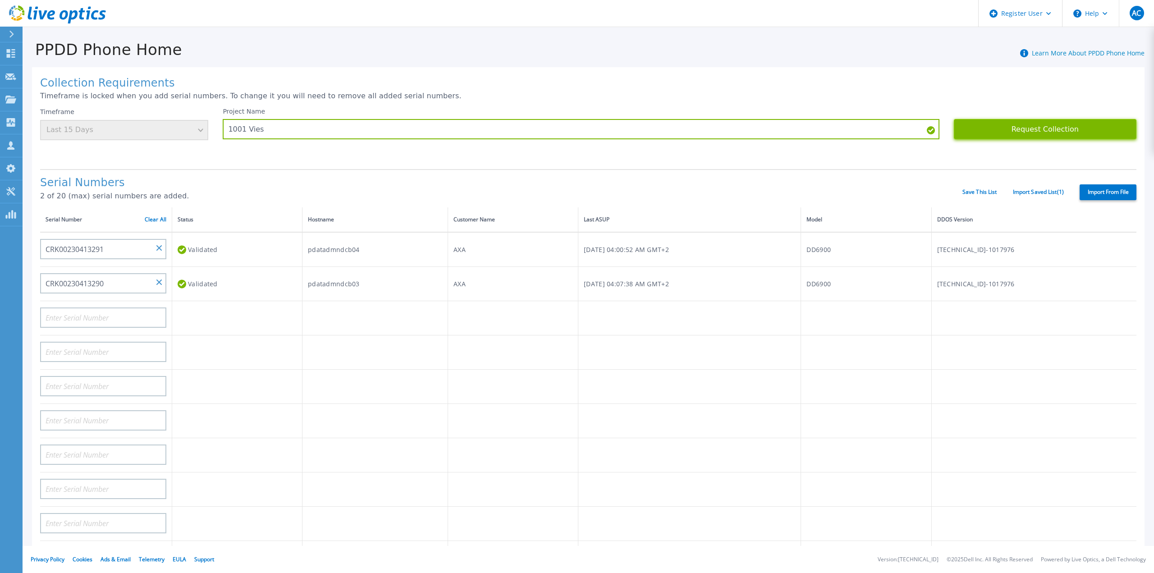
click at [1037, 133] on button "Request Collection" at bounding box center [1045, 129] width 183 height 20
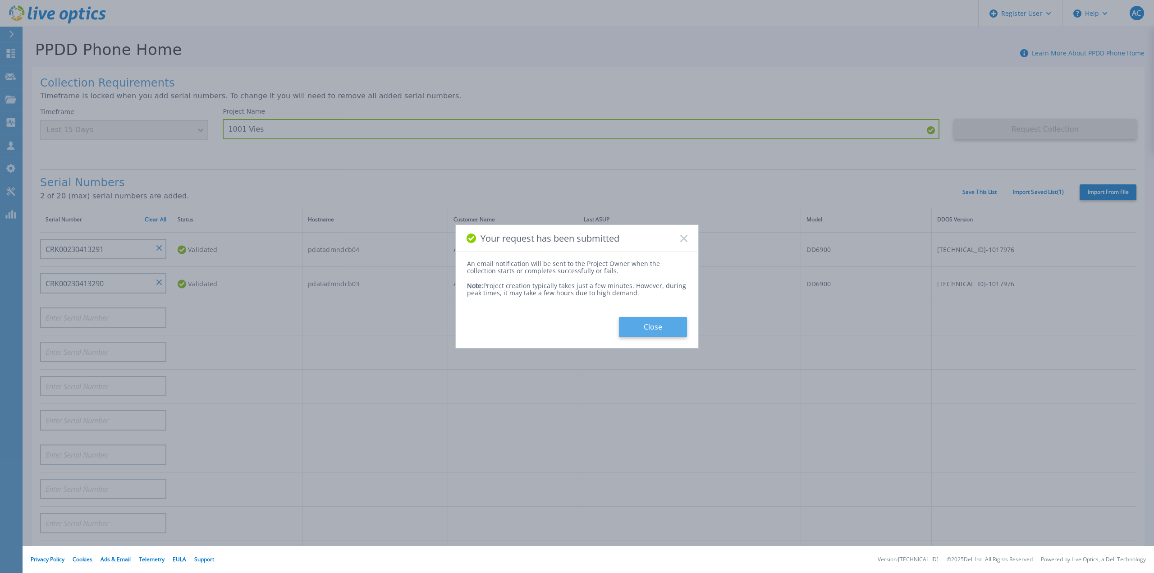
click at [653, 327] on button "Close" at bounding box center [653, 327] width 68 height 20
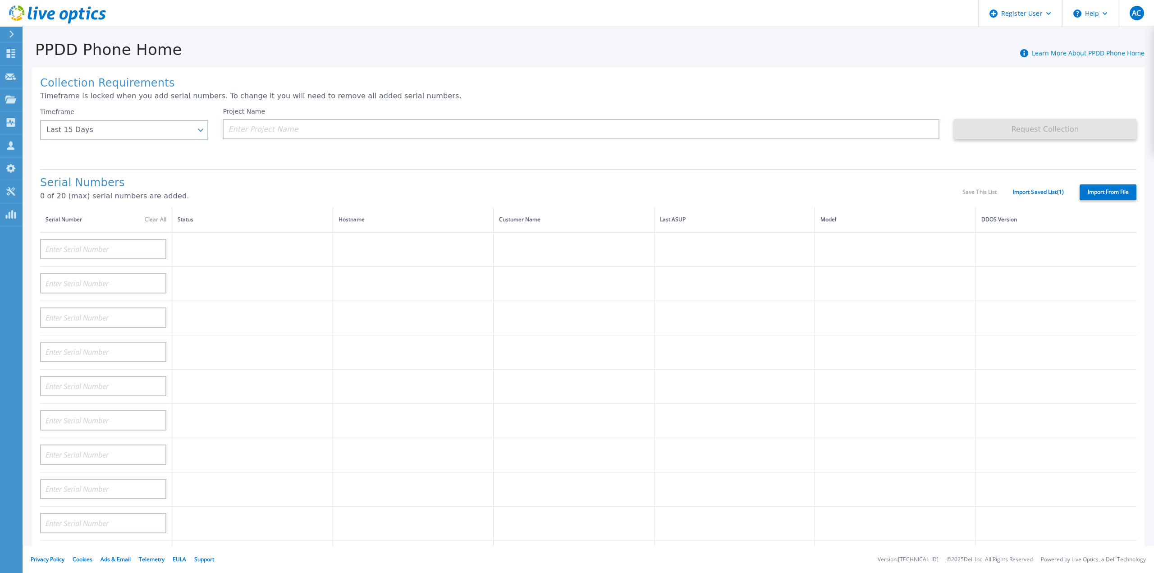
click at [14, 33] on icon at bounding box center [11, 34] width 5 height 7
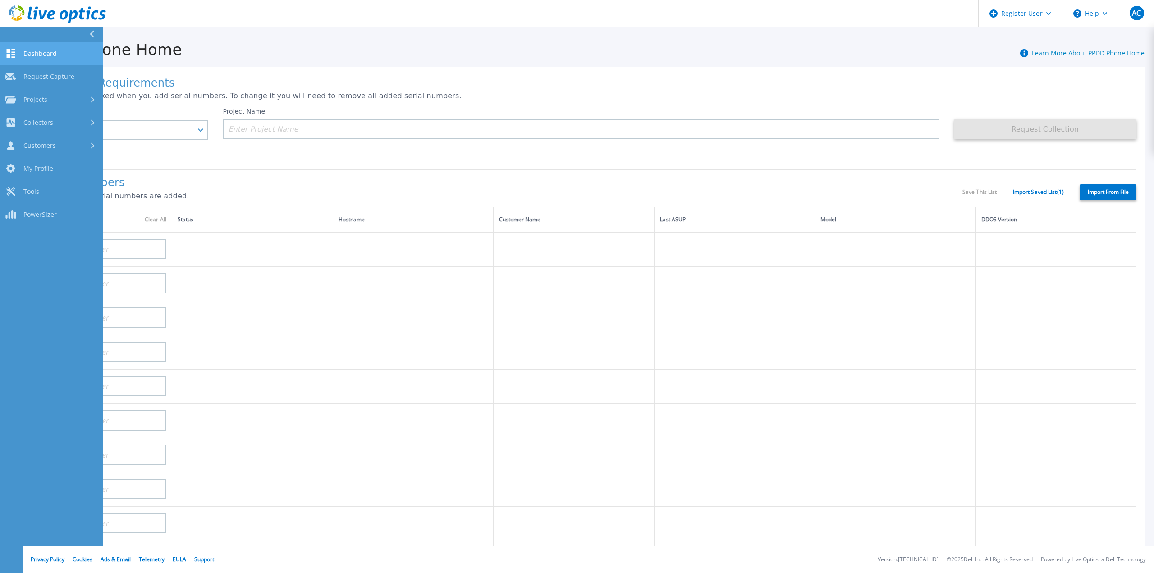
click at [55, 53] on span "Dashboard" at bounding box center [39, 54] width 33 height 8
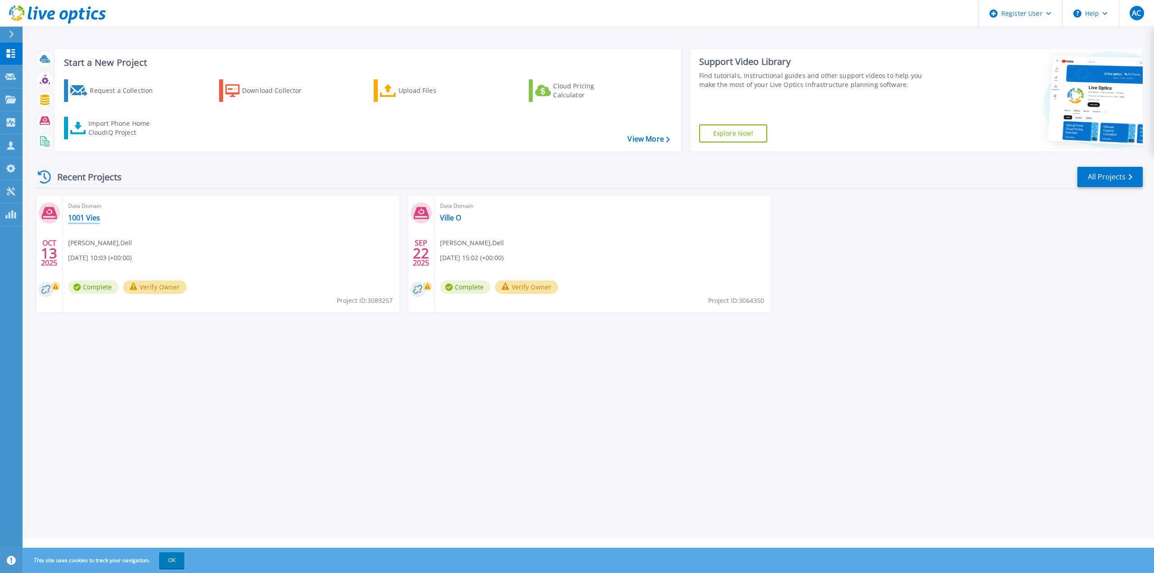
click at [82, 216] on link "1001 Vies" at bounding box center [84, 217] width 32 height 9
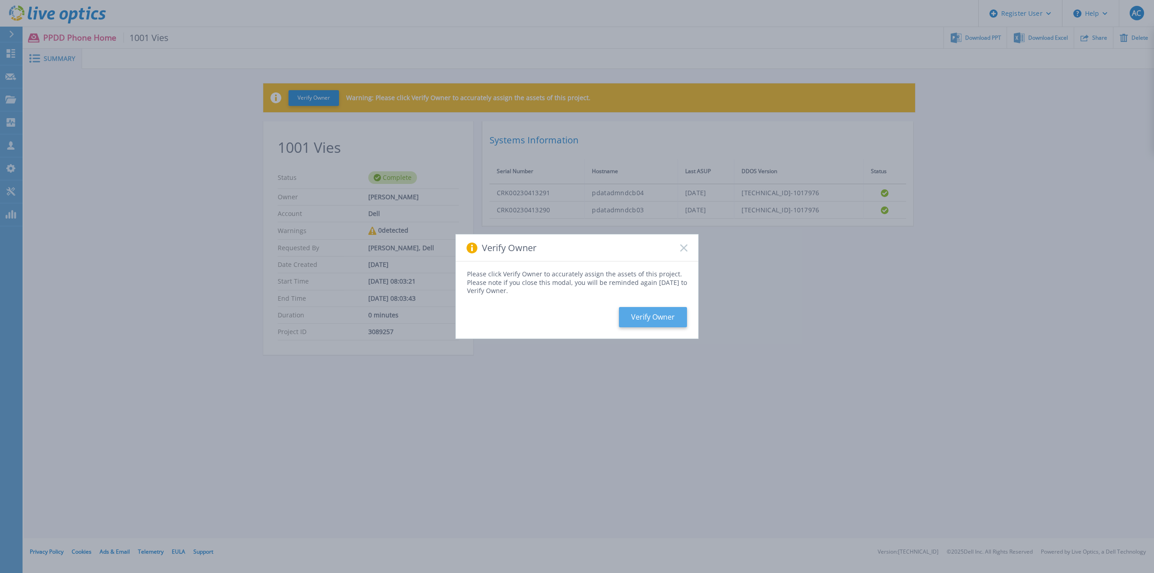
click at [661, 316] on button "Verify Owner" at bounding box center [653, 317] width 68 height 20
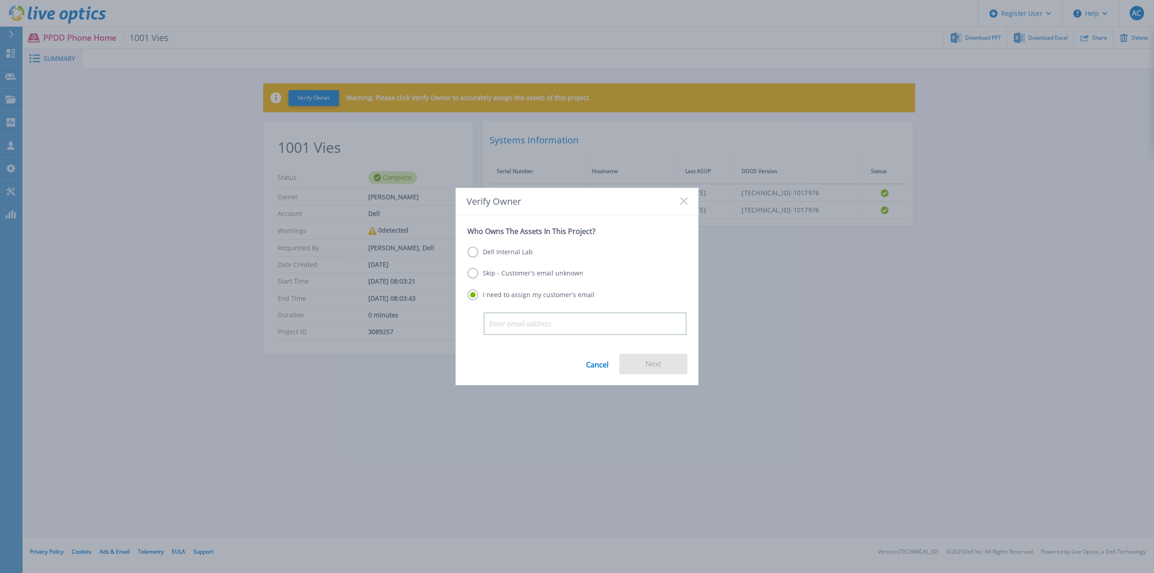
click at [474, 274] on label "Skip - Customer's email unknown" at bounding box center [526, 273] width 116 height 11
click at [0, 0] on input "Skip - Customer's email unknown" at bounding box center [0, 0] width 0 height 0
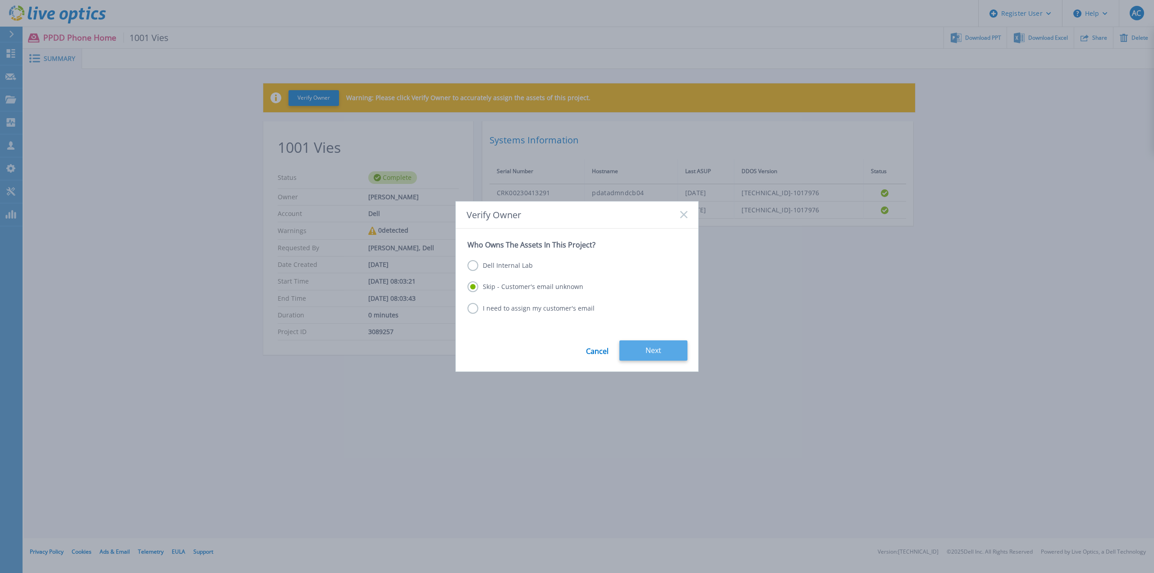
click at [657, 350] on button "Next" at bounding box center [653, 350] width 68 height 20
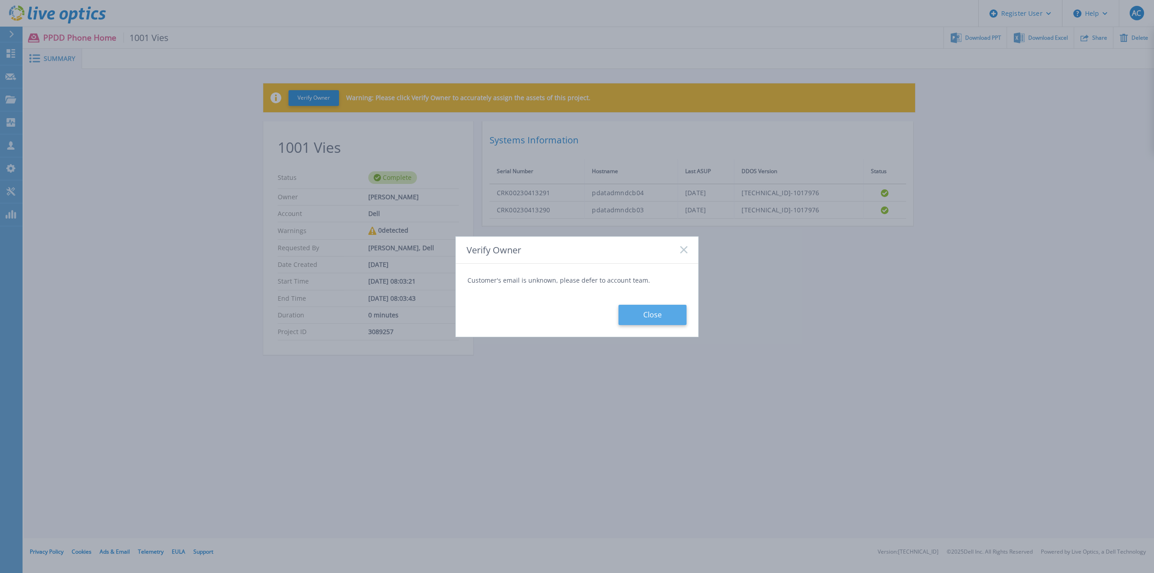
click at [661, 319] on button "Close" at bounding box center [653, 315] width 68 height 20
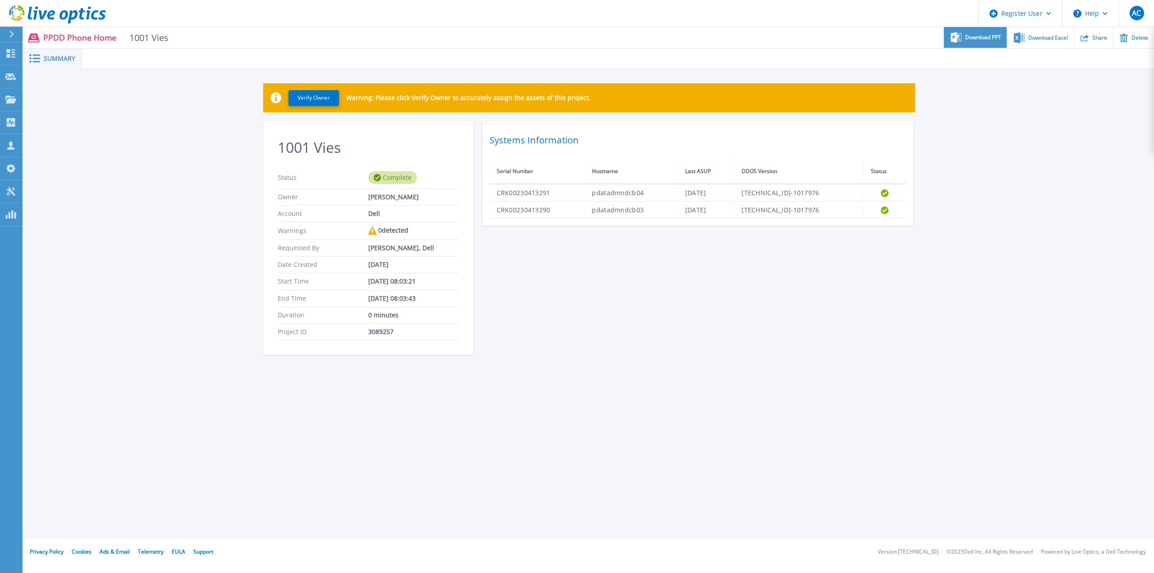
click at [975, 42] on div "Download PPT" at bounding box center [975, 37] width 63 height 21
